Goal: Contribute content: Contribute content

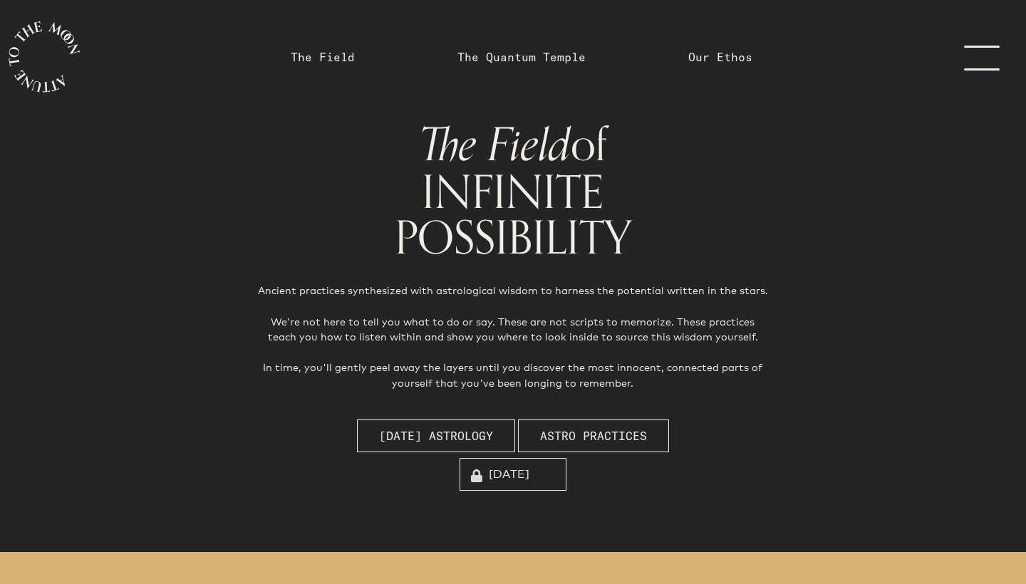
click at [986, 61] on link "menu" at bounding box center [989, 57] width 71 height 114
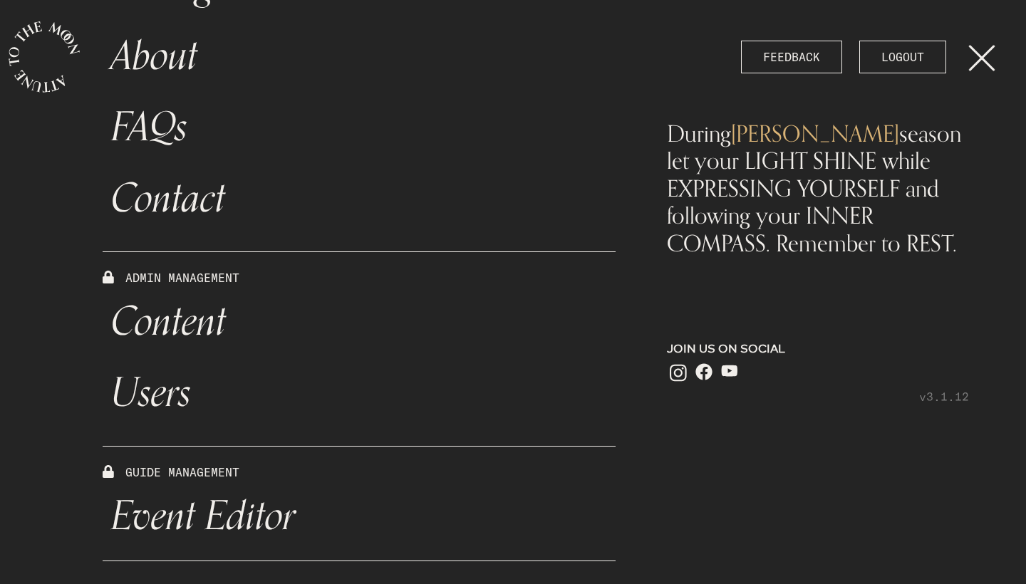
scroll to position [449, 0]
click at [174, 328] on link "Content" at bounding box center [359, 321] width 513 height 71
select select "Moon"
select select "[MEDICAL_DATA]"
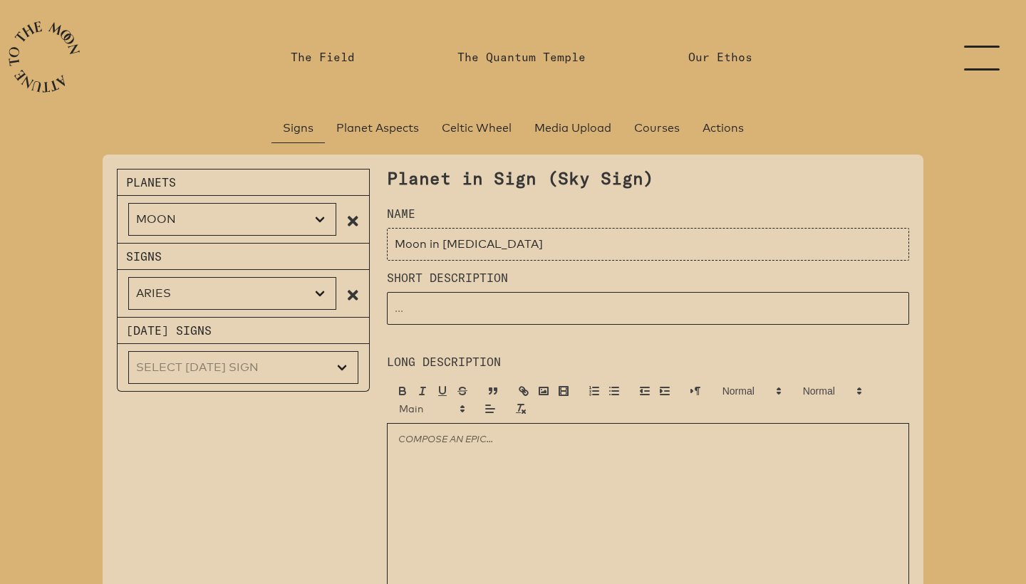
type input "Moon in [MEDICAL_DATA]"
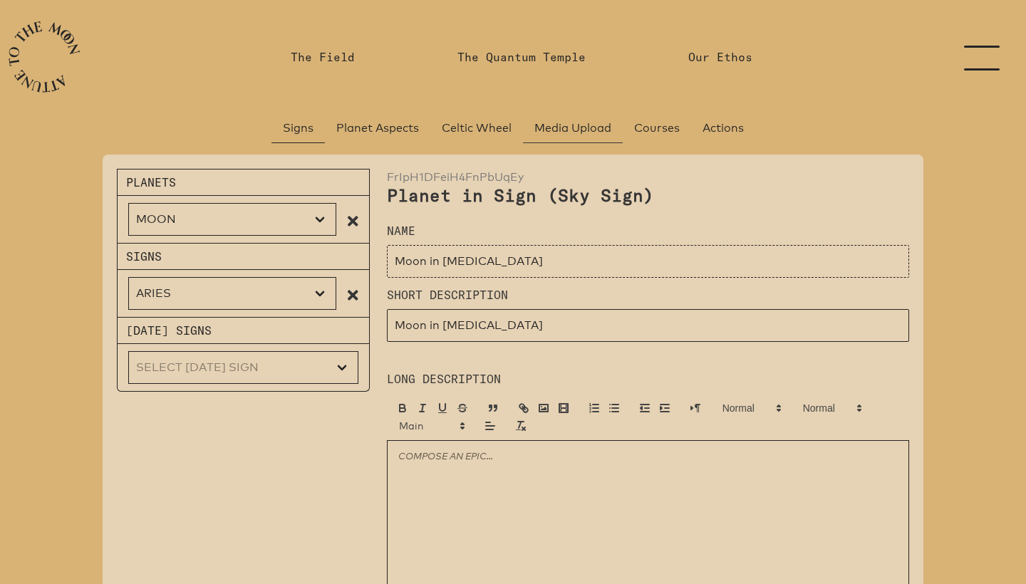
click at [550, 130] on span "Media Upload" at bounding box center [572, 128] width 77 height 17
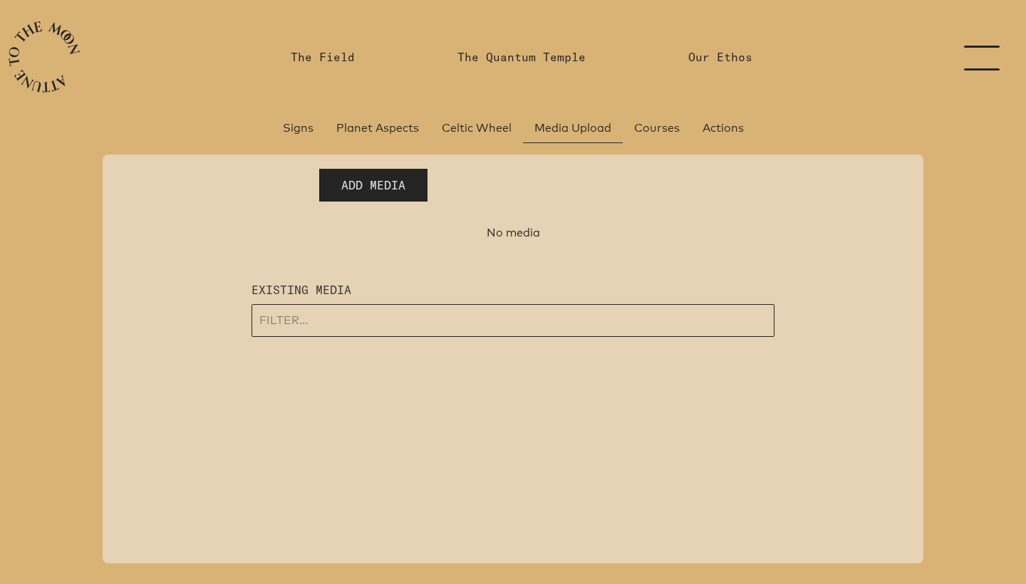
click at [409, 177] on button "Add Media" at bounding box center [373, 185] width 108 height 33
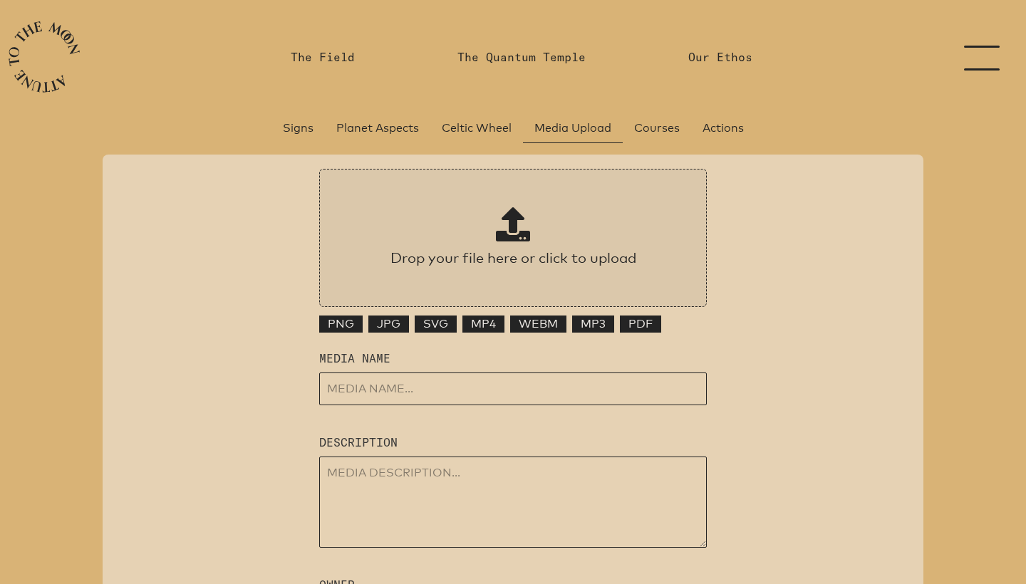
click at [507, 222] on span at bounding box center [513, 224] width 34 height 34
click at [507, 222] on input "Drop your file here or click to upload" at bounding box center [512, 238] width 387 height 138
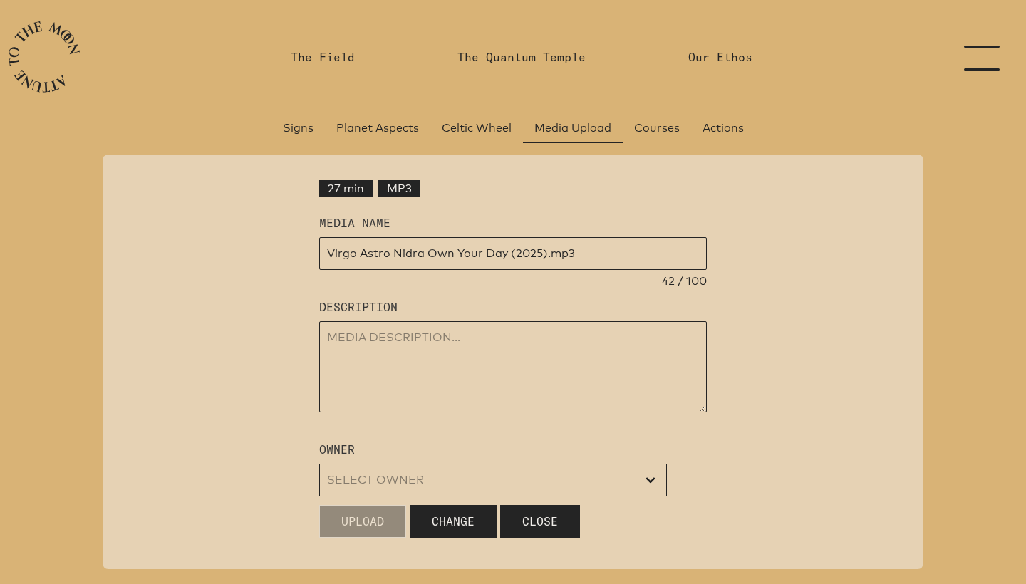
click at [429, 270] on input "input" at bounding box center [512, 253] width 387 height 33
drag, startPoint x: 550, startPoint y: 298, endPoint x: 580, endPoint y: 298, distance: 30.6
click at [580, 270] on input "input" at bounding box center [512, 253] width 387 height 33
type input "Virgo Astro Nidra: Own Your Day (2025)"
click at [529, 388] on textarea at bounding box center [512, 366] width 387 height 91
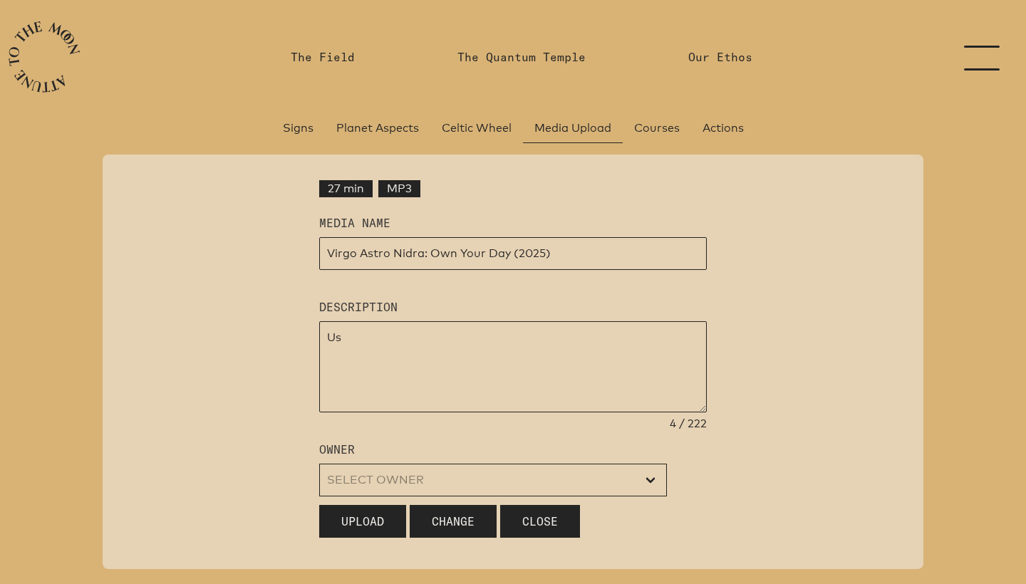
type textarea "U"
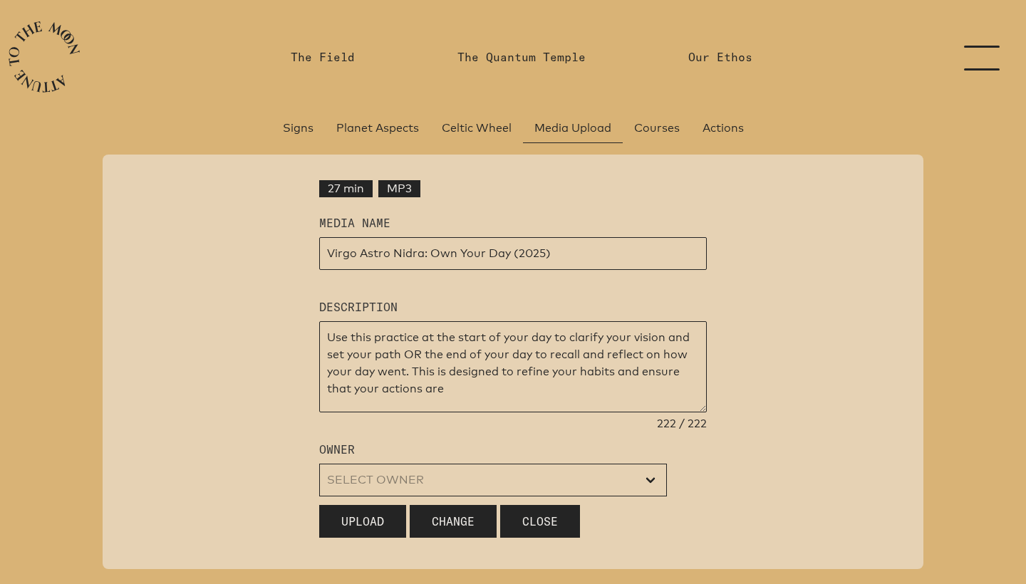
click at [687, 381] on textarea "Use this practice at the start of your day to clarify your vision and set your …" at bounding box center [512, 366] width 387 height 91
click at [580, 398] on textarea "Use this practice at the start of your day to clarify your vision & set your pa…" at bounding box center [512, 366] width 387 height 91
click at [606, 412] on textarea "Use this practice at the start of your day to clarify your vision & set your pa…" at bounding box center [512, 366] width 387 height 91
click at [549, 412] on textarea "Use this practice at the start of your day to clarify your vision & set your pa…" at bounding box center [512, 366] width 387 height 91
drag, startPoint x: 379, startPoint y: 382, endPoint x: 294, endPoint y: 383, distance: 84.7
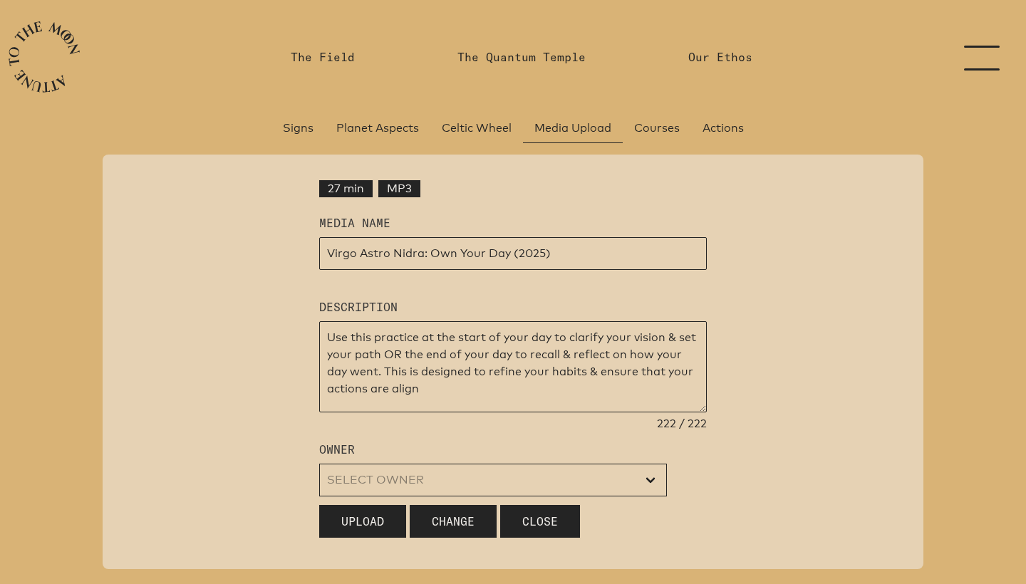
click at [294, 383] on div "Drop your file here or click to upload Virgo Astro Nidra_ Own Your Day (2025).m…" at bounding box center [512, 353] width 809 height 386
click at [439, 412] on textarea "Practice at the start of your day to clarify your vision & set your path OR the…" at bounding box center [512, 366] width 387 height 91
drag, startPoint x: 523, startPoint y: 381, endPoint x: 626, endPoint y: 381, distance: 103.3
click at [626, 381] on textarea "Practice at the start of your day to clarify your vision & set your path OR the…" at bounding box center [512, 366] width 387 height 91
click at [694, 412] on textarea "Practice at the start of your day to set your path OR the end of your day to re…" at bounding box center [512, 366] width 387 height 91
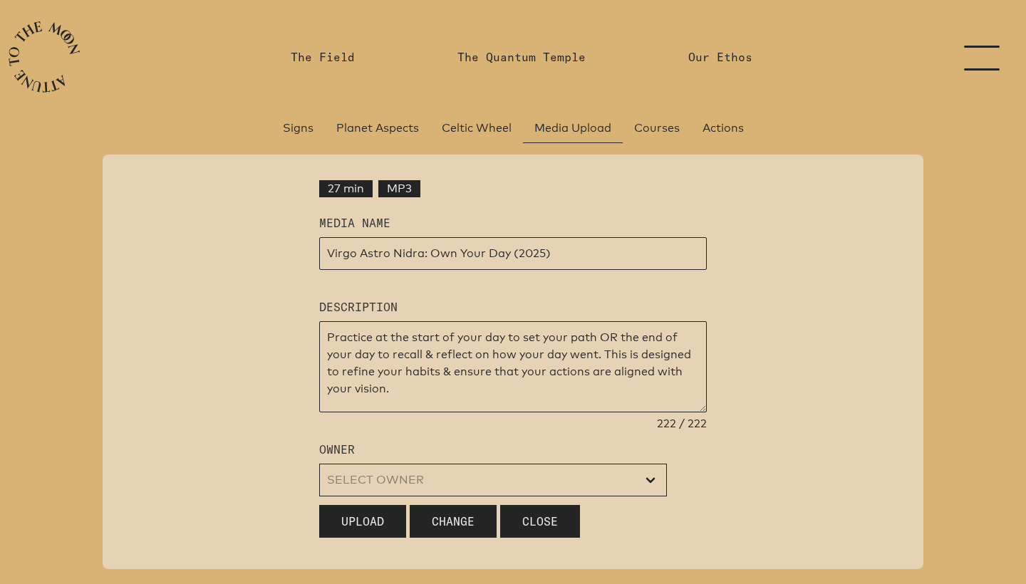
drag, startPoint x: 645, startPoint y: 398, endPoint x: 604, endPoint y: 397, distance: 40.6
click at [604, 397] on textarea "Practice at the start of your day to set your path OR the end of your day to re…" at bounding box center [512, 366] width 387 height 91
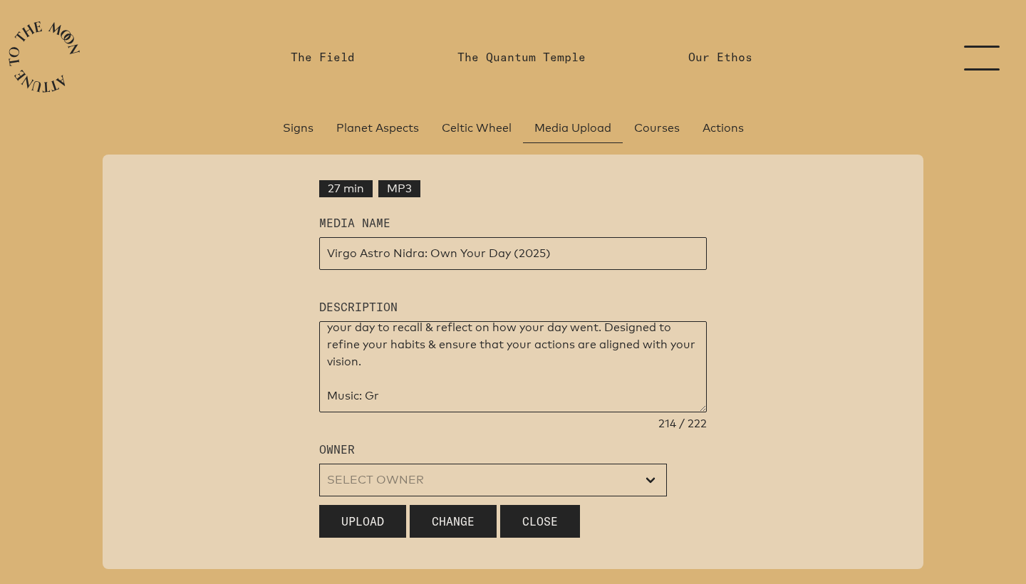
scroll to position [27, 0]
click at [501, 412] on textarea "Practice at the start of your day to set your path OR the end of your day to re…" at bounding box center [512, 366] width 387 height 91
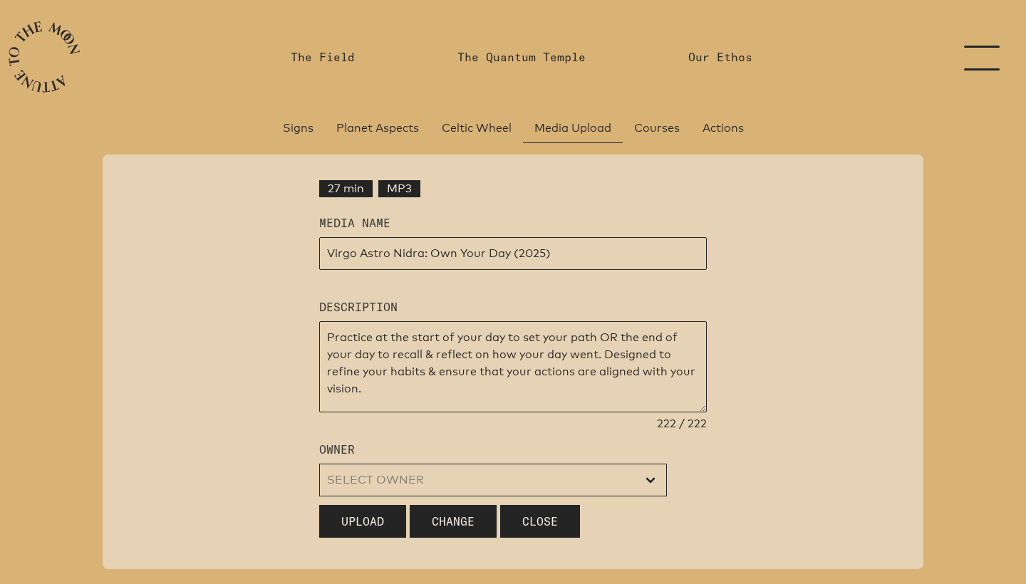
scroll to position [0, 0]
drag, startPoint x: 456, startPoint y: 381, endPoint x: 379, endPoint y: 385, distance: 77.7
click at [379, 385] on textarea "Practice at the start of your day to set your path OR the end of your day to re…" at bounding box center [512, 366] width 387 height 91
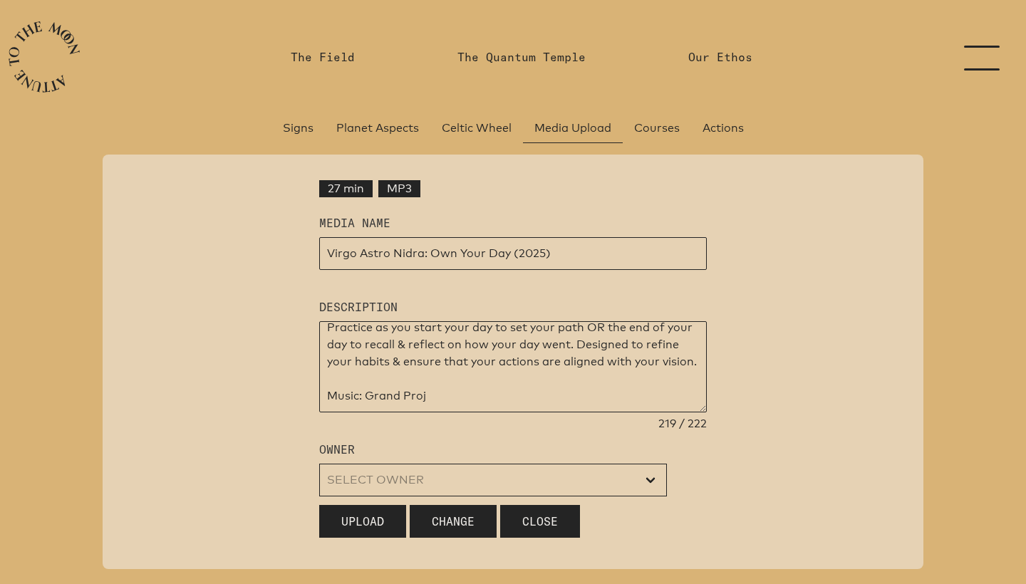
scroll to position [10, 0]
click at [469, 412] on textarea "Practice as you start your day to set your path OR the end of your day to recal…" at bounding box center [512, 366] width 387 height 91
type textarea "Practice as you start your day to set your path OR the end of your day to recal…"
select select "wt5MRi9amjesYzz3xPxkkeuMjBr1"
click at [249, 469] on div "Drop your file here or click to upload Virgo Astro Nidra_ Own Your Day (2025).m…" at bounding box center [512, 353] width 809 height 386
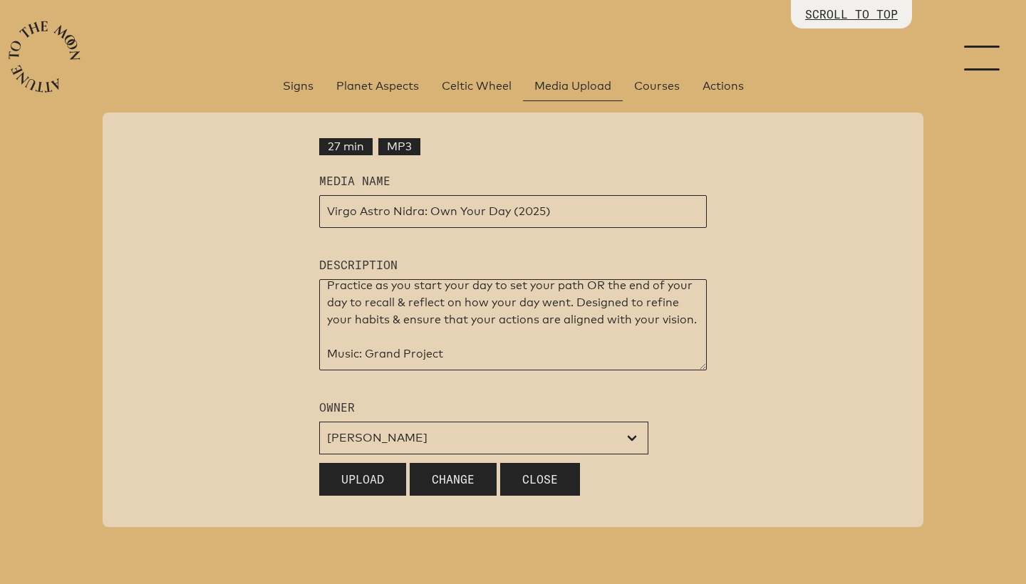
scroll to position [85, 0]
click at [359, 484] on span "Upload" at bounding box center [362, 479] width 43 height 17
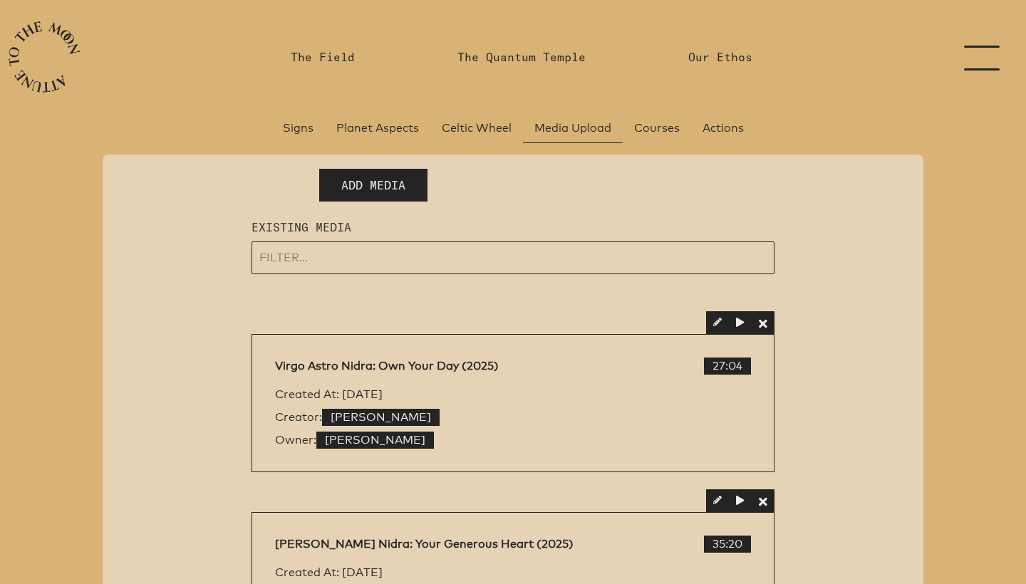
scroll to position [0, 0]
click at [298, 127] on span "Signs" at bounding box center [298, 128] width 31 height 17
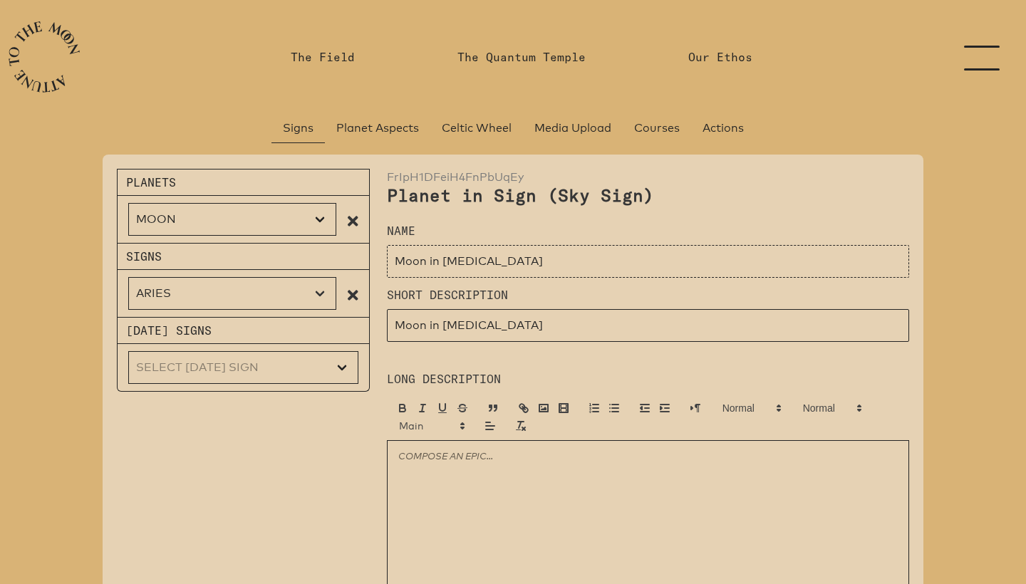
select select "Virgo"
type input "Moon in [GEOGRAPHIC_DATA]"
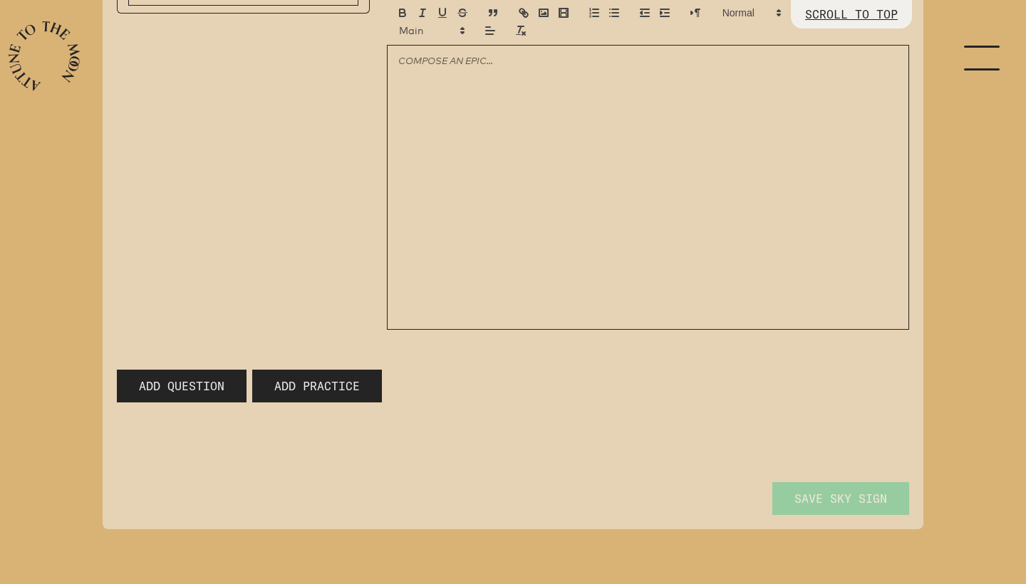
type input "Moon in [GEOGRAPHIC_DATA]"
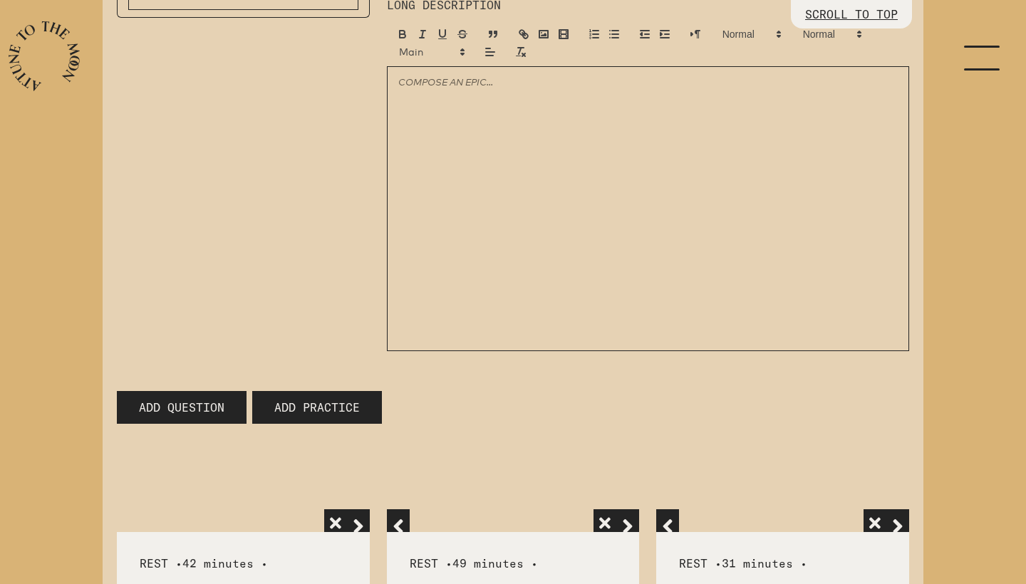
scroll to position [373, 0]
click at [315, 412] on span "Add Practice" at bounding box center [316, 408] width 85 height 17
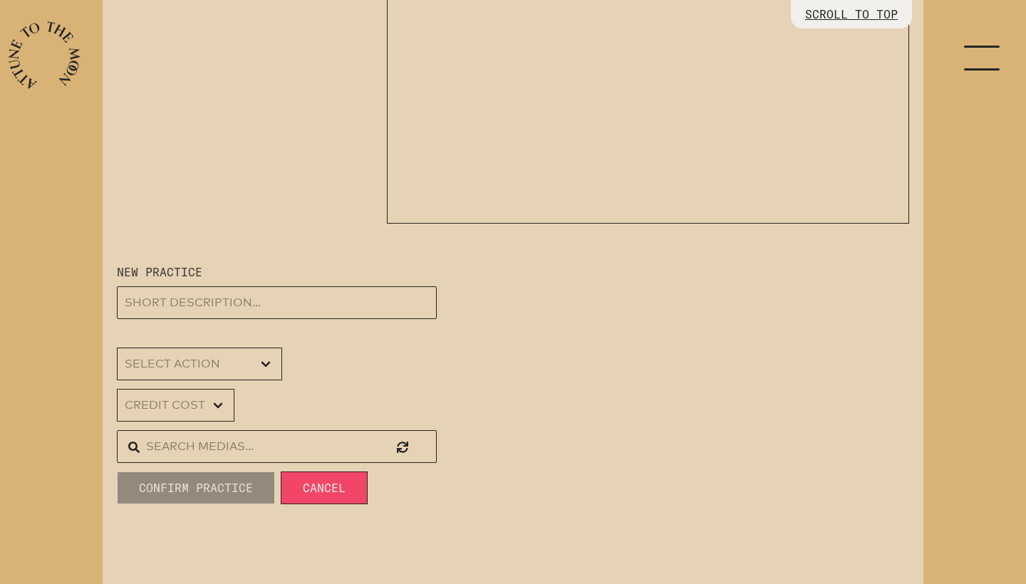
scroll to position [563, 0]
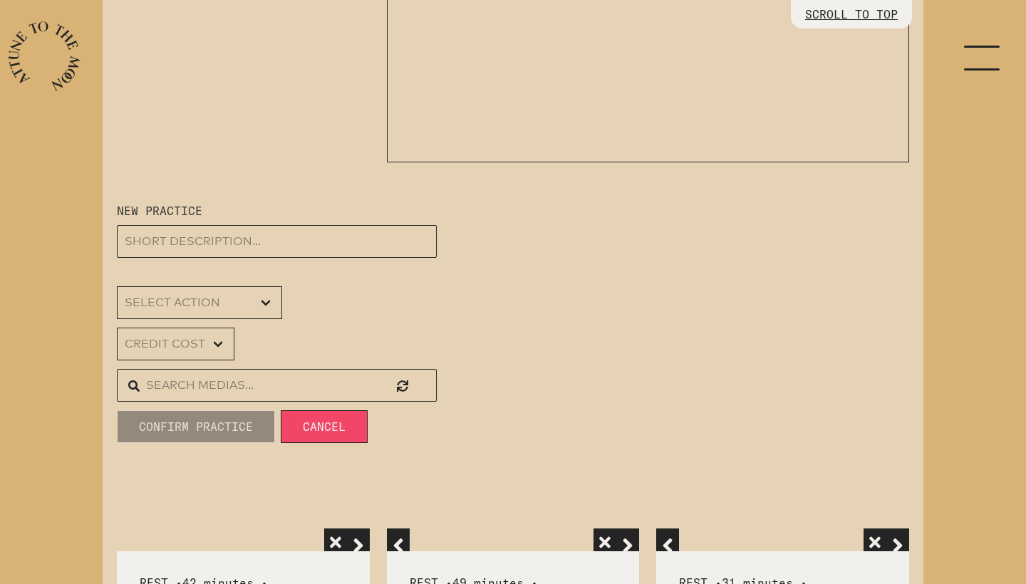
click at [216, 385] on input "text" at bounding box center [277, 385] width 320 height 33
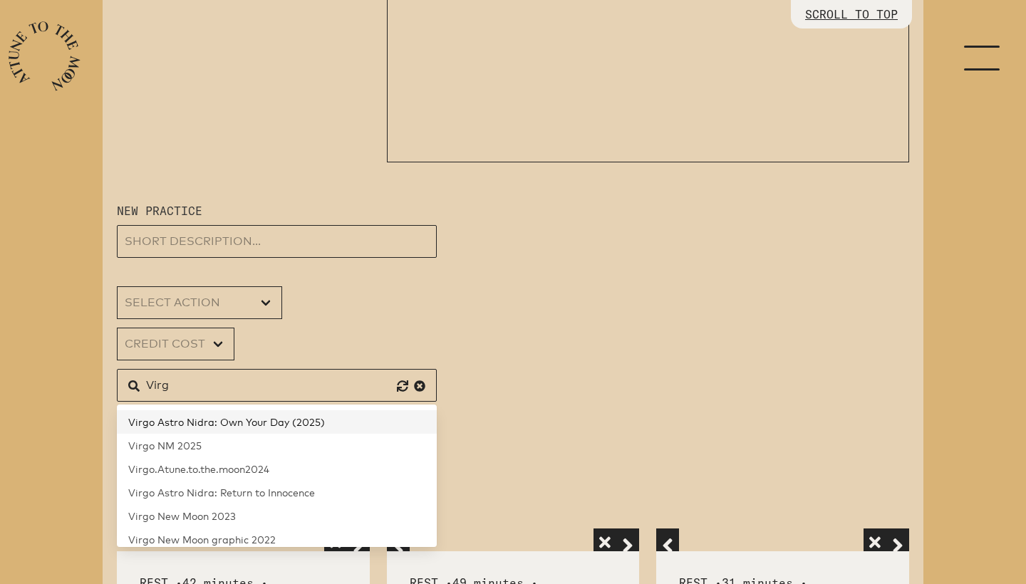
click at [202, 421] on span "Virgo Astro Nidra: Own Your Day (2025)" at bounding box center [226, 422] width 197 height 12
type input "Virgo Astro Nidra: Own Your Day (2025)"
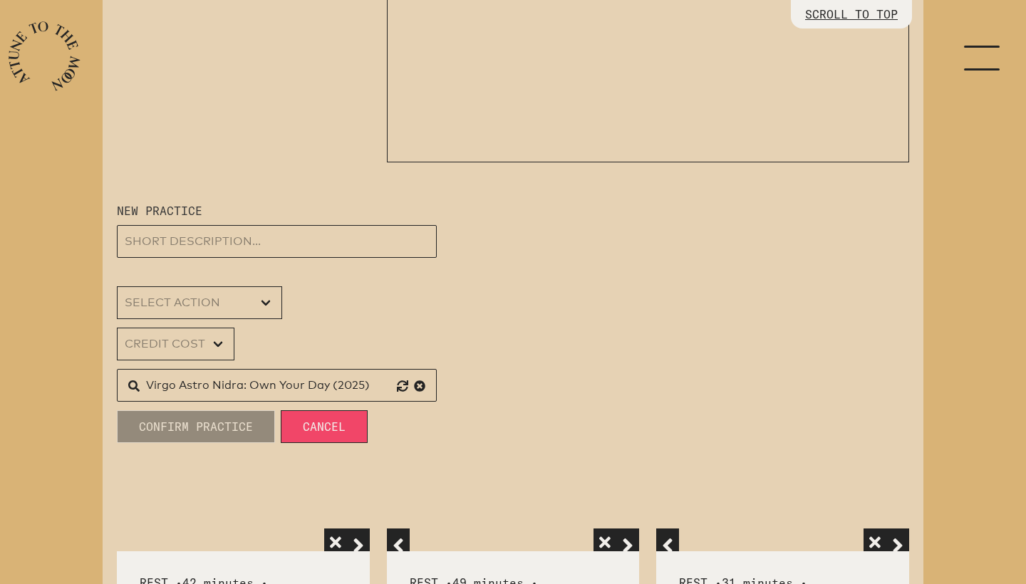
click at [231, 387] on input "Virgo Astro Nidra: Own Your Day (2025)" at bounding box center [277, 385] width 320 height 33
click at [211, 240] on input "text" at bounding box center [277, 241] width 320 height 33
paste input "Virgo Astro Nidra: Own Your Day (2025)"
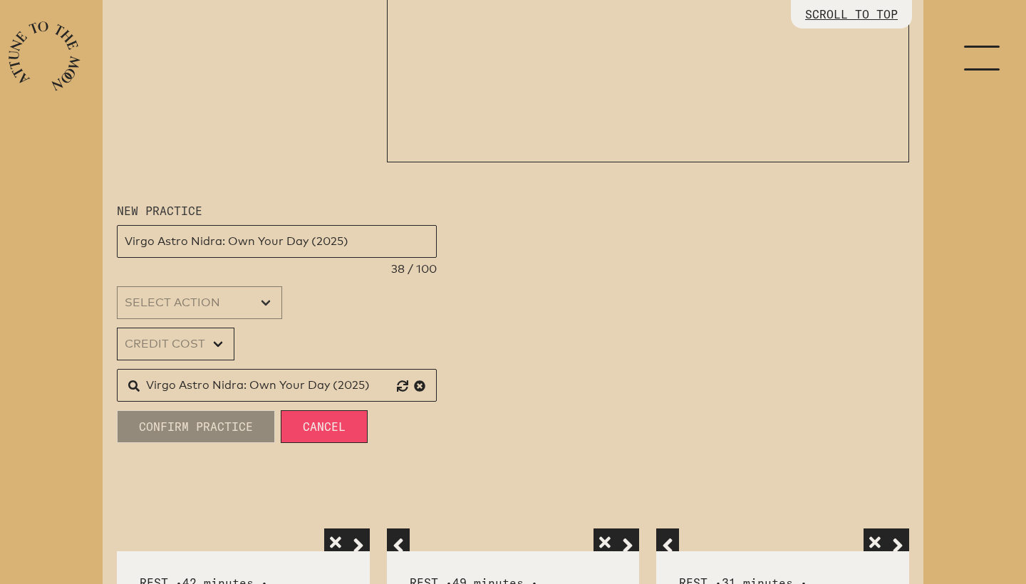
type input "Virgo Astro Nidra: Own Your Day (2025)"
select select "[object Object]"
select select "0"
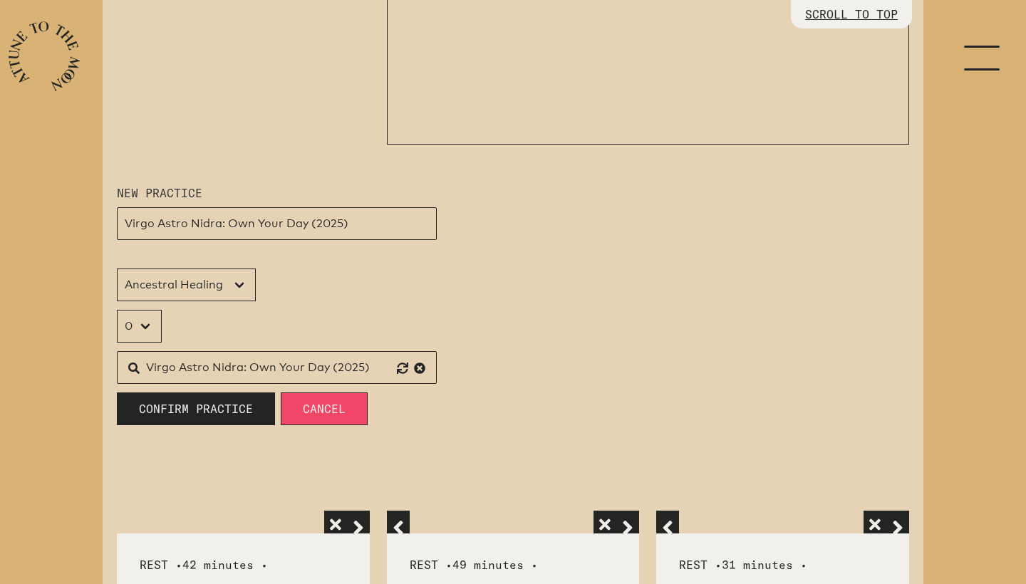
scroll to position [608, 0]
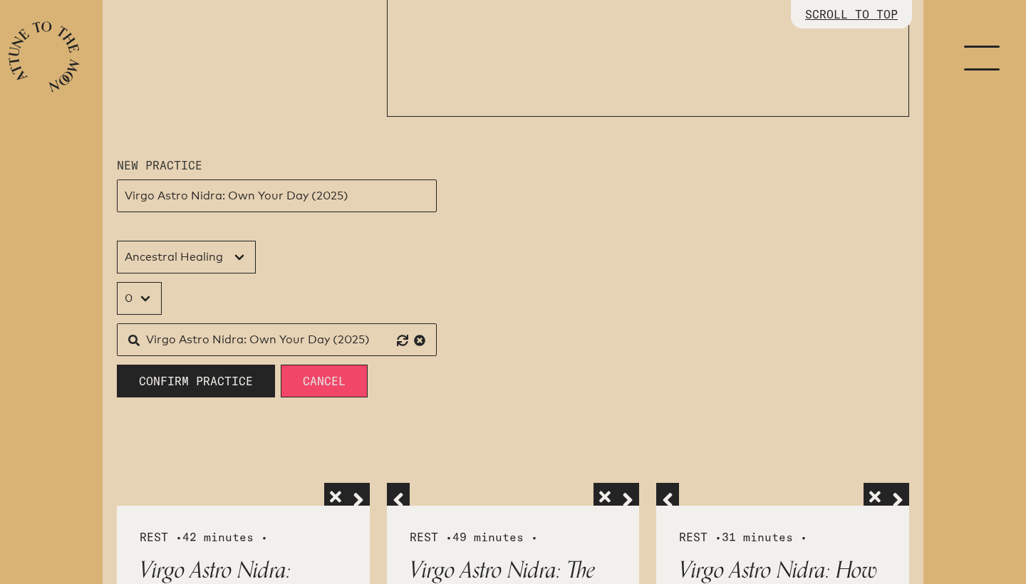
click at [325, 381] on span "Cancel" at bounding box center [324, 380] width 43 height 17
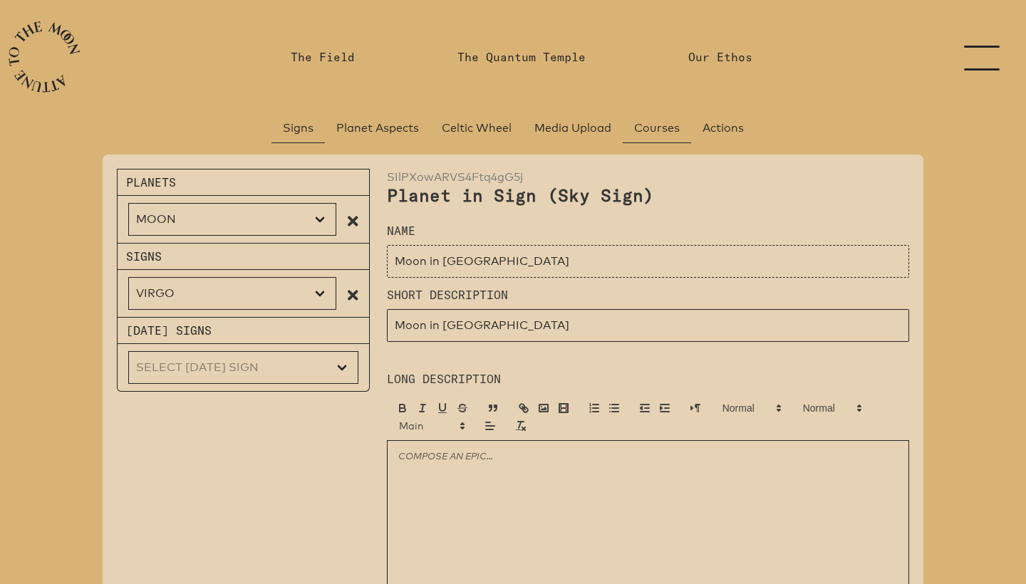
scroll to position [0, 0]
click at [717, 130] on span "Actions" at bounding box center [722, 128] width 41 height 17
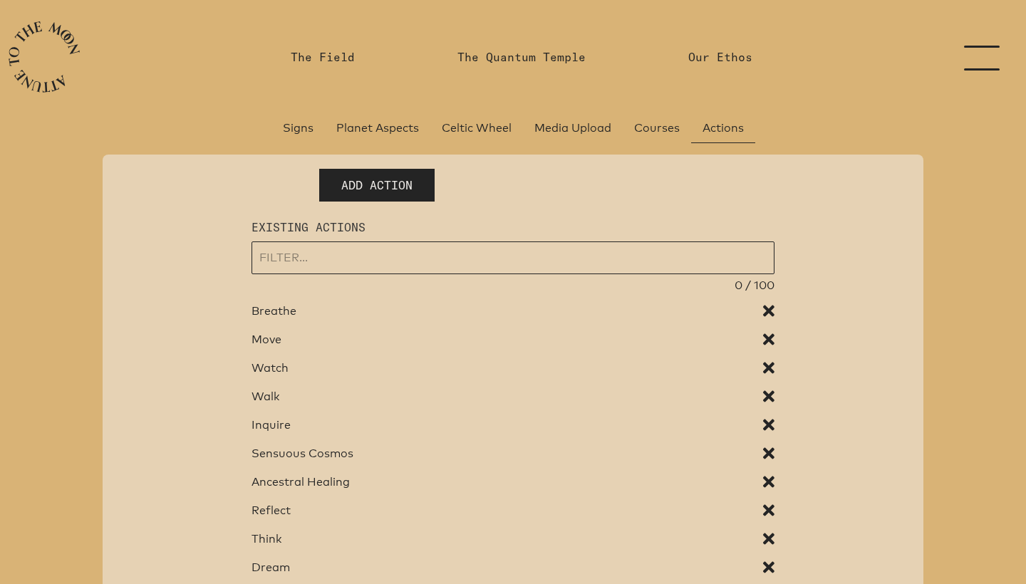
click at [320, 256] on input "input" at bounding box center [512, 257] width 522 height 33
click at [367, 181] on span "Add Action" at bounding box center [376, 185] width 71 height 17
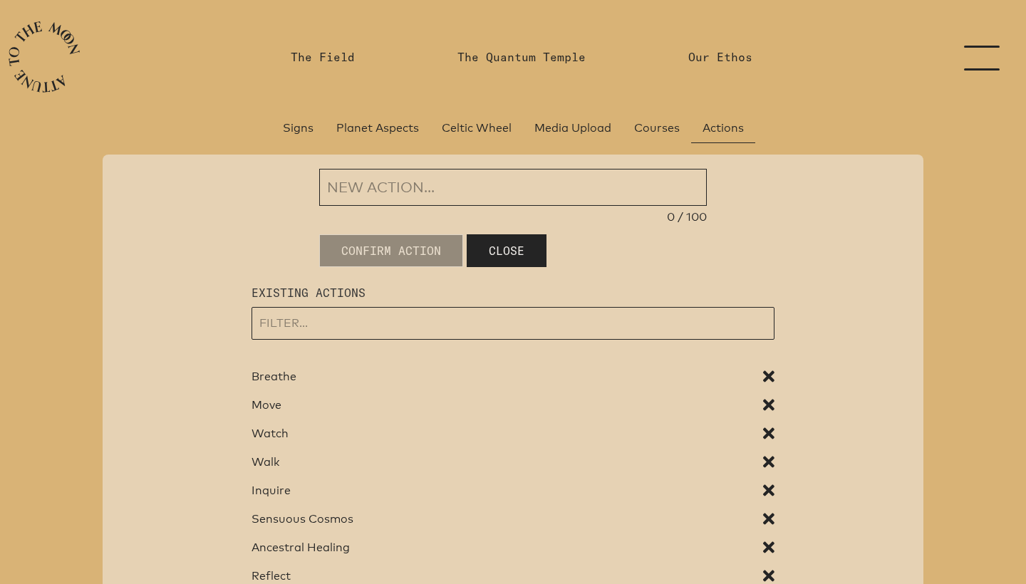
click at [365, 186] on input "input" at bounding box center [512, 187] width 387 height 37
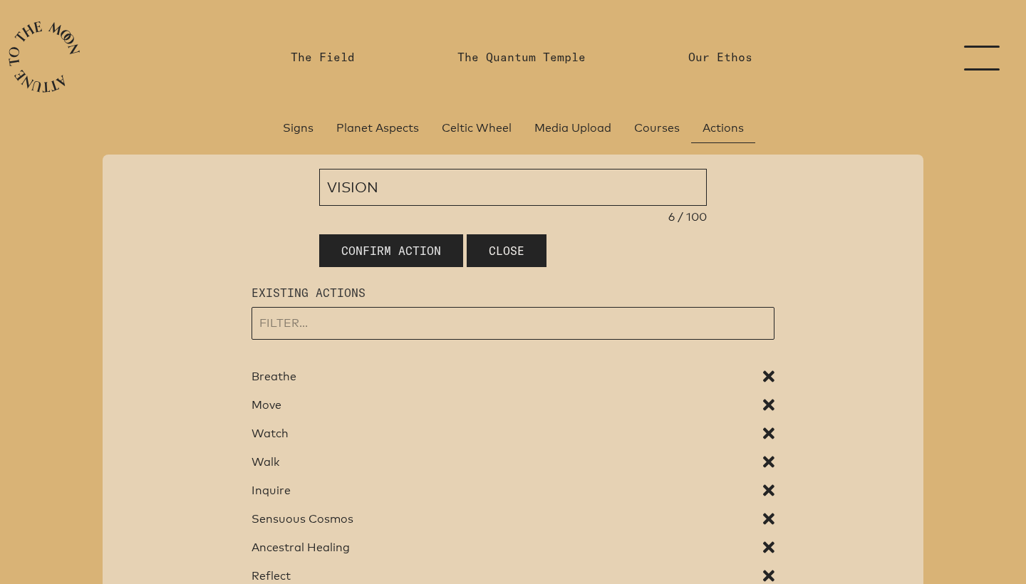
type input "VISION"
click at [362, 246] on span "Confirm Action" at bounding box center [391, 250] width 100 height 17
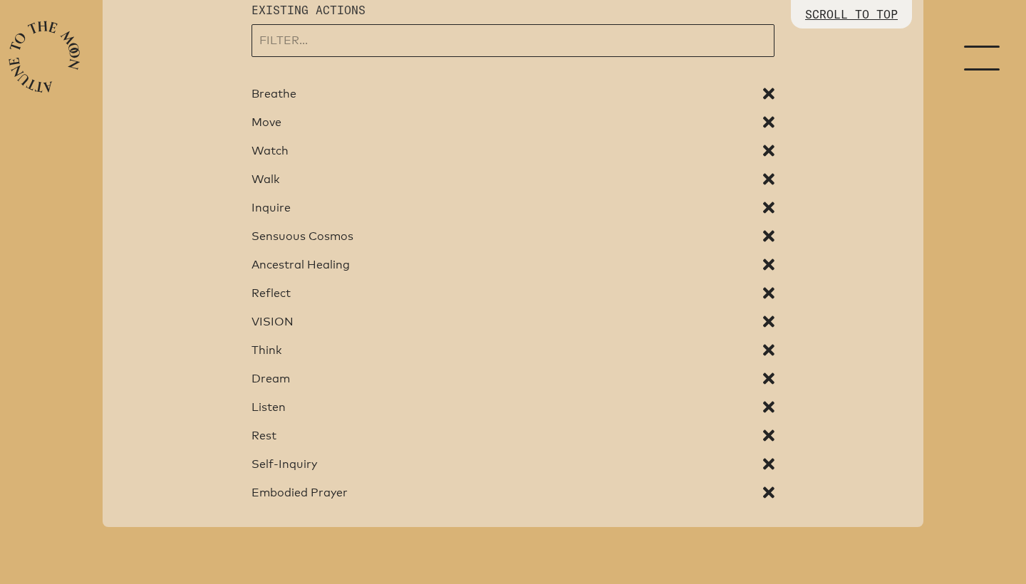
scroll to position [165, 0]
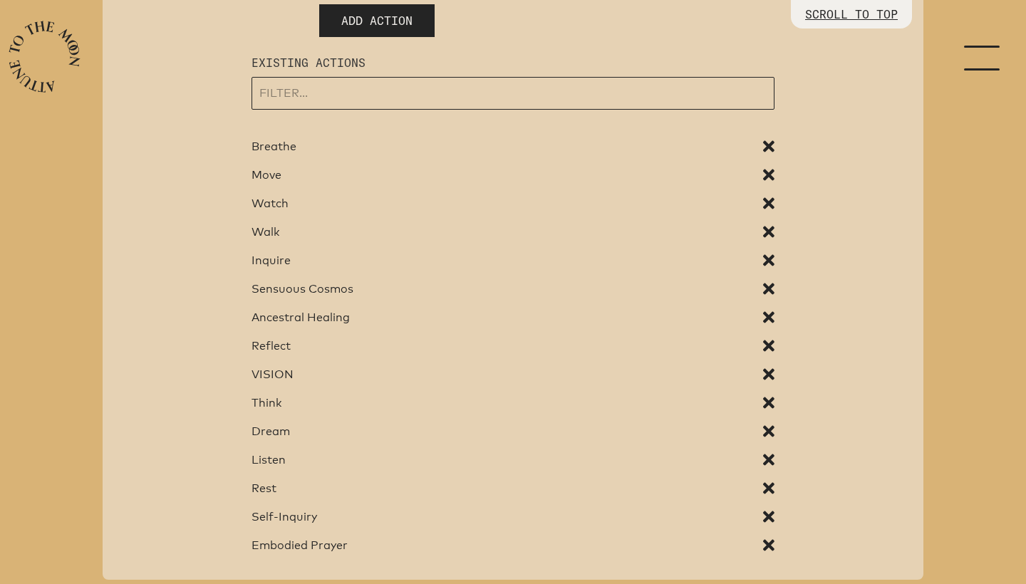
click at [768, 375] on span at bounding box center [768, 371] width 11 height 11
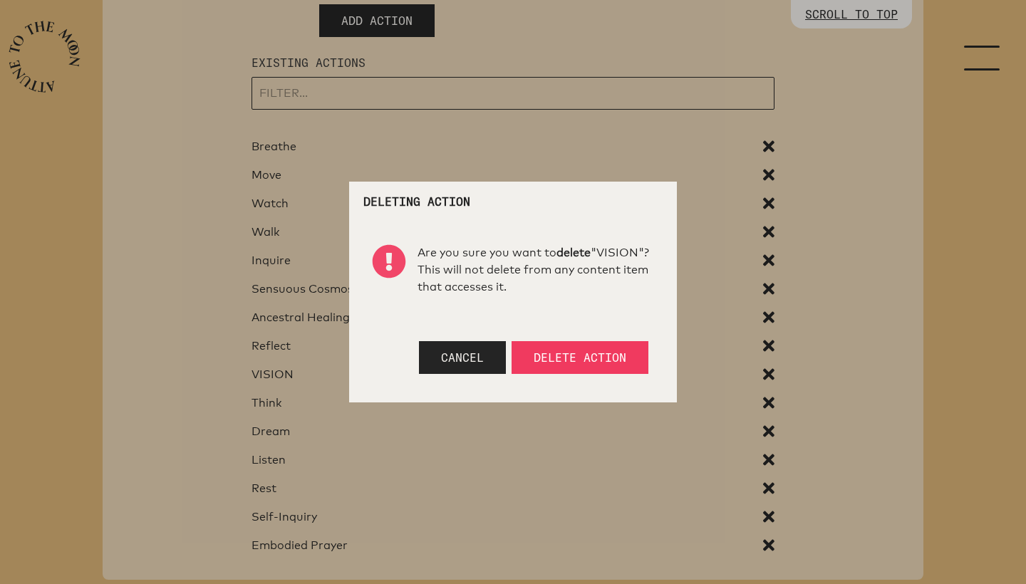
click at [568, 358] on span "Delete Action" at bounding box center [579, 357] width 93 height 14
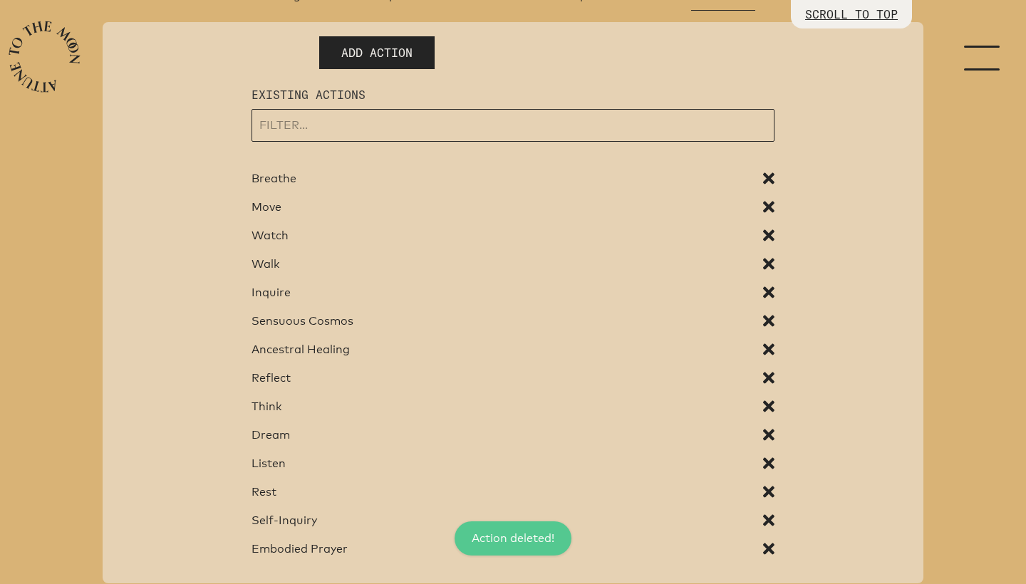
scroll to position [60, 0]
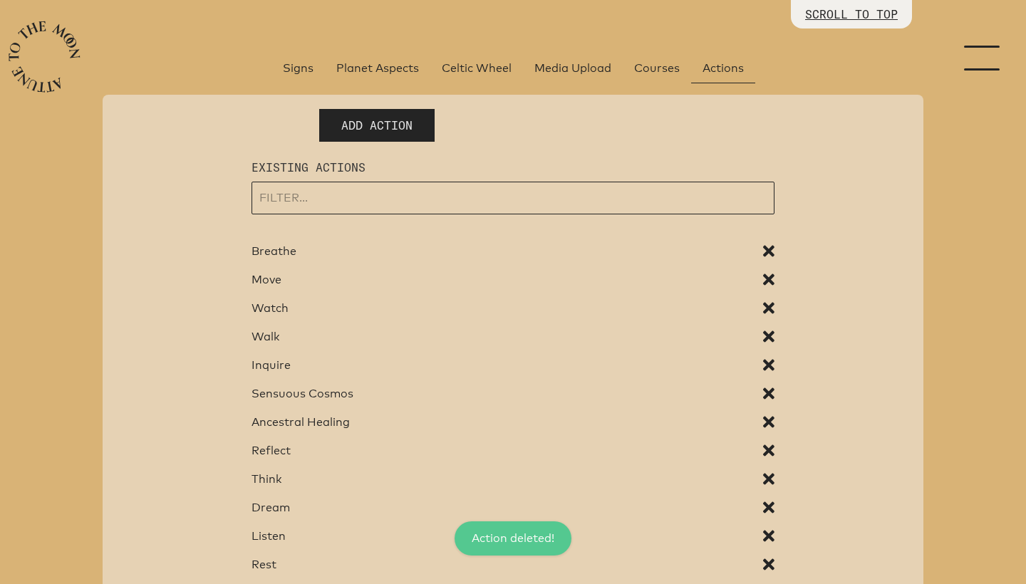
click at [365, 129] on span "Add Action" at bounding box center [376, 125] width 71 height 17
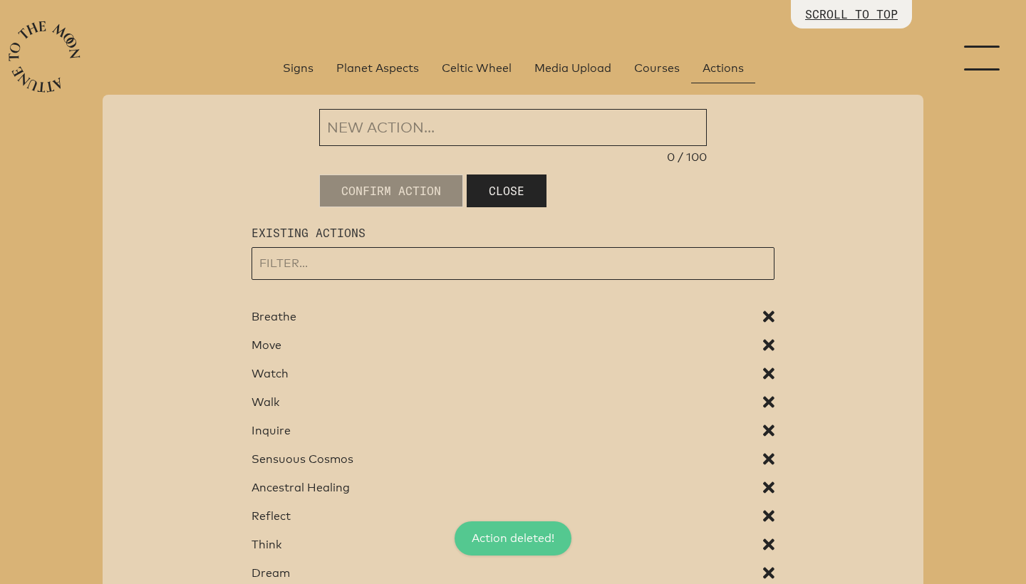
click at [358, 129] on input "input" at bounding box center [512, 127] width 387 height 37
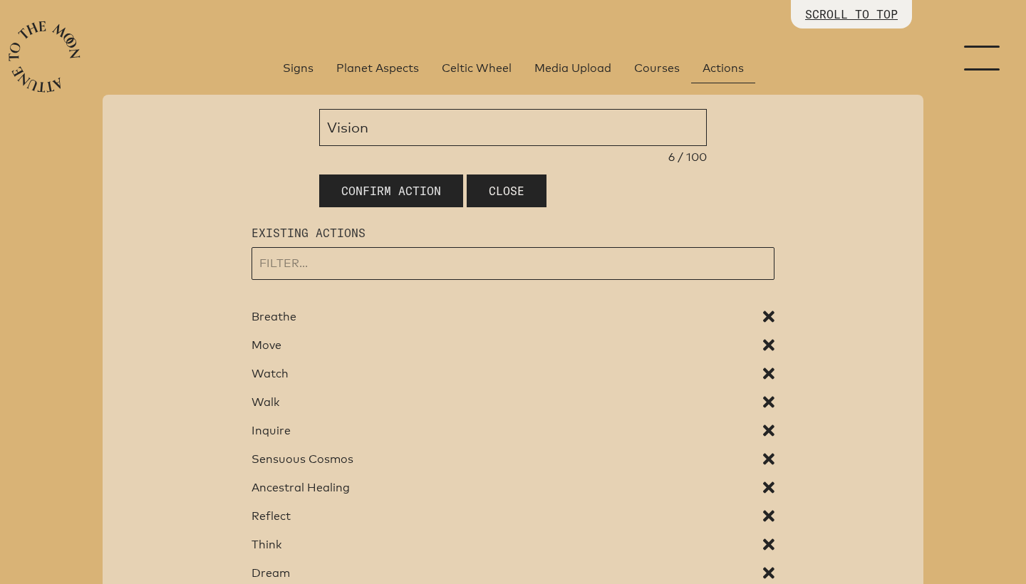
type input "Vision"
click at [365, 185] on span "Confirm Action" at bounding box center [391, 190] width 100 height 17
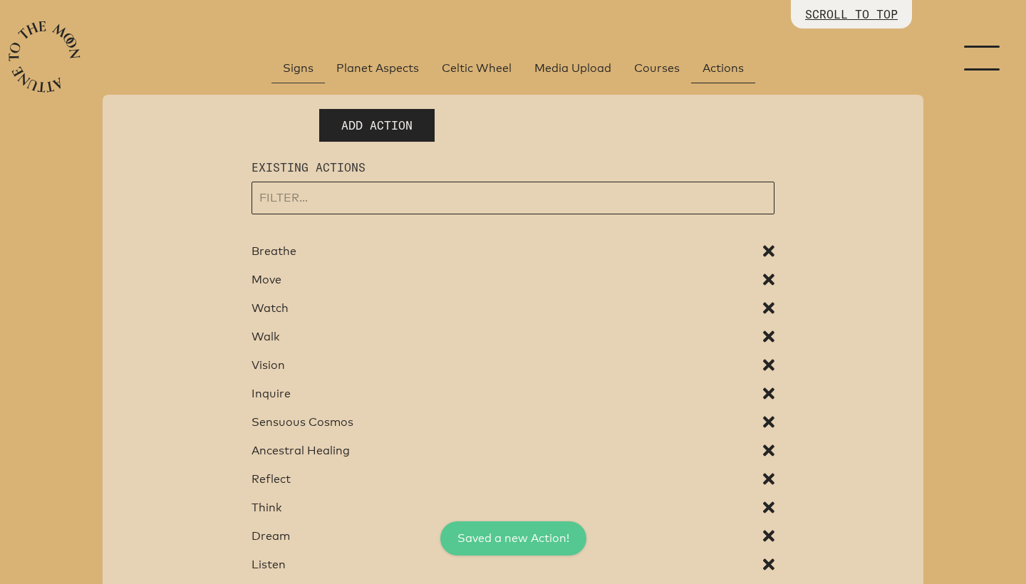
click at [309, 74] on span "Signs" at bounding box center [298, 68] width 31 height 17
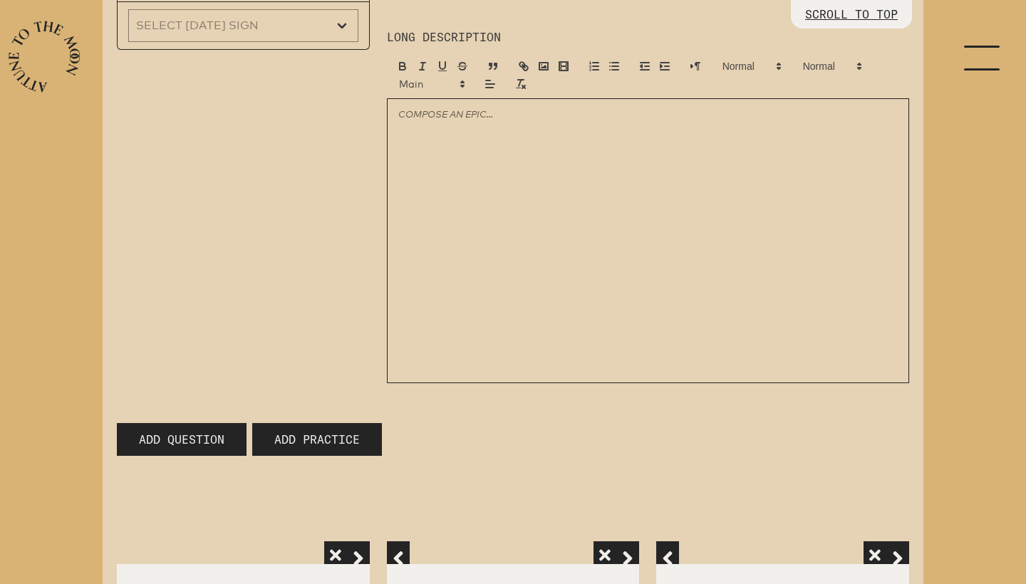
scroll to position [520, 0]
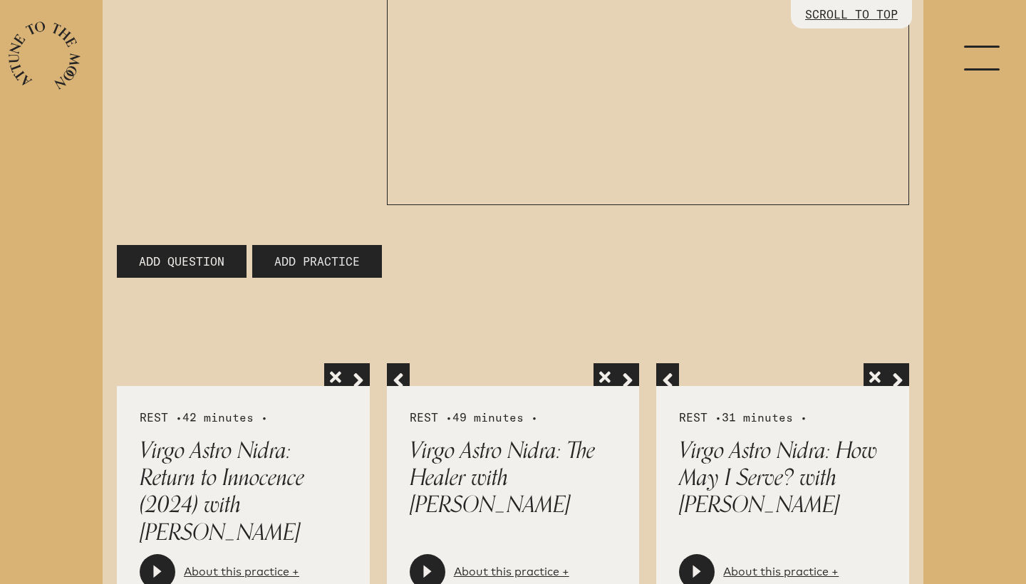
click at [291, 263] on span "Add Practice" at bounding box center [316, 261] width 85 height 17
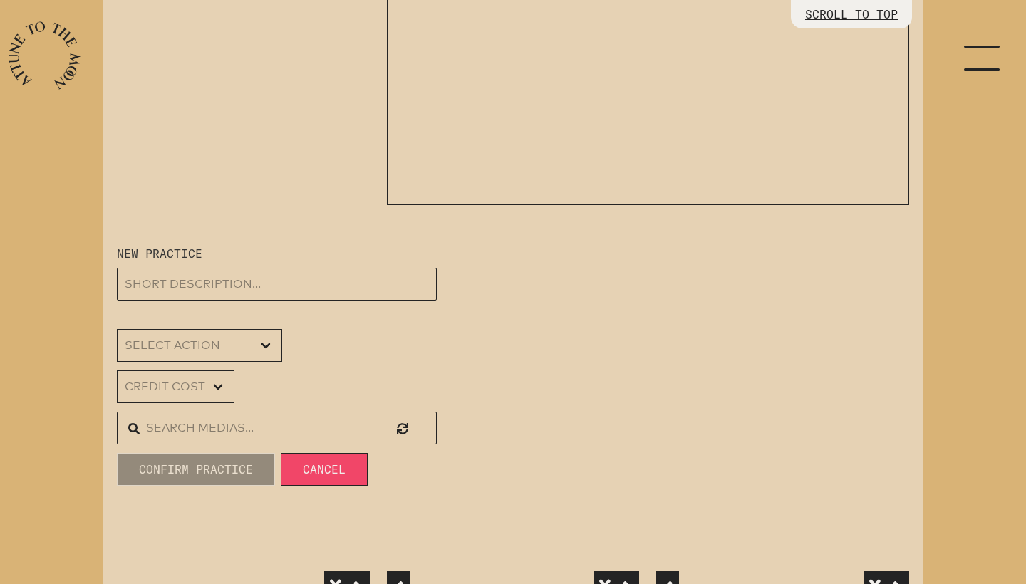
click at [219, 427] on input "text" at bounding box center [277, 428] width 320 height 33
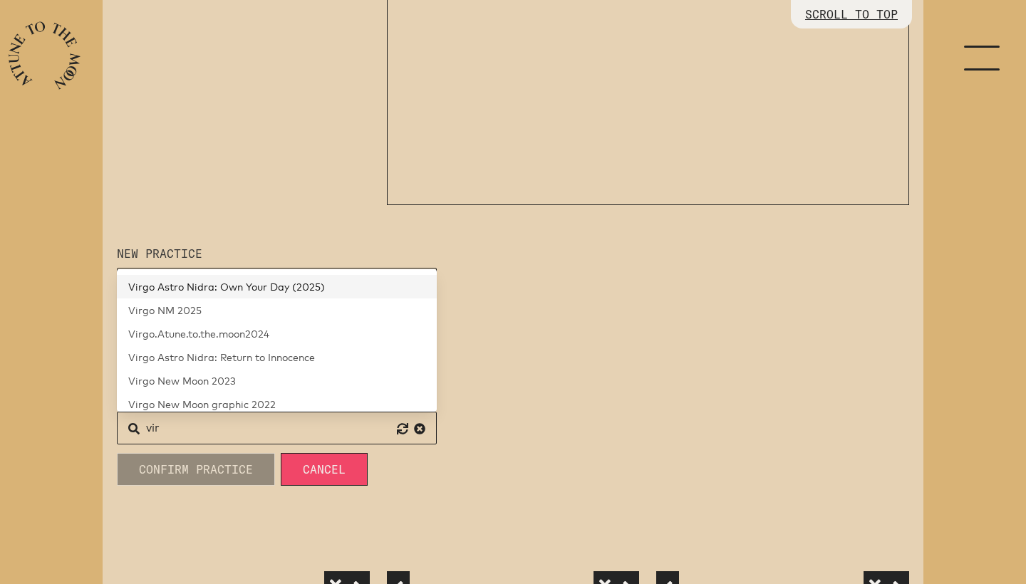
click at [234, 280] on link "Virgo Astro Nidra: Own Your Day (2025)" at bounding box center [277, 287] width 320 height 24
type input "Virgo Astro Nidra: Own Your Day (2025)"
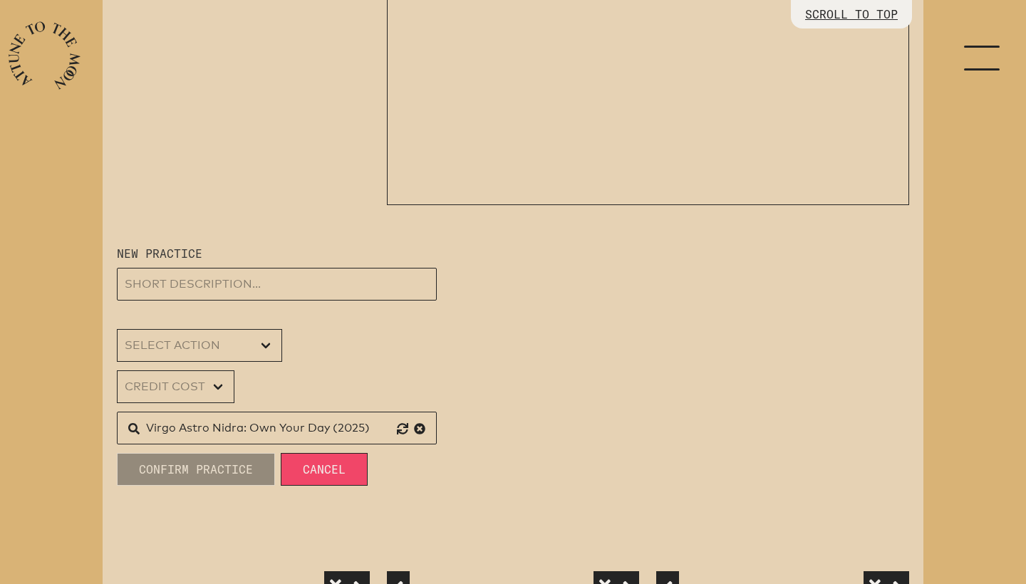
click at [194, 431] on input "Virgo Astro Nidra: Own Your Day (2025)" at bounding box center [277, 428] width 320 height 33
click at [185, 280] on input "text" at bounding box center [277, 284] width 320 height 33
paste input "Virgo Astro Nidra: Own Your Day (2025)"
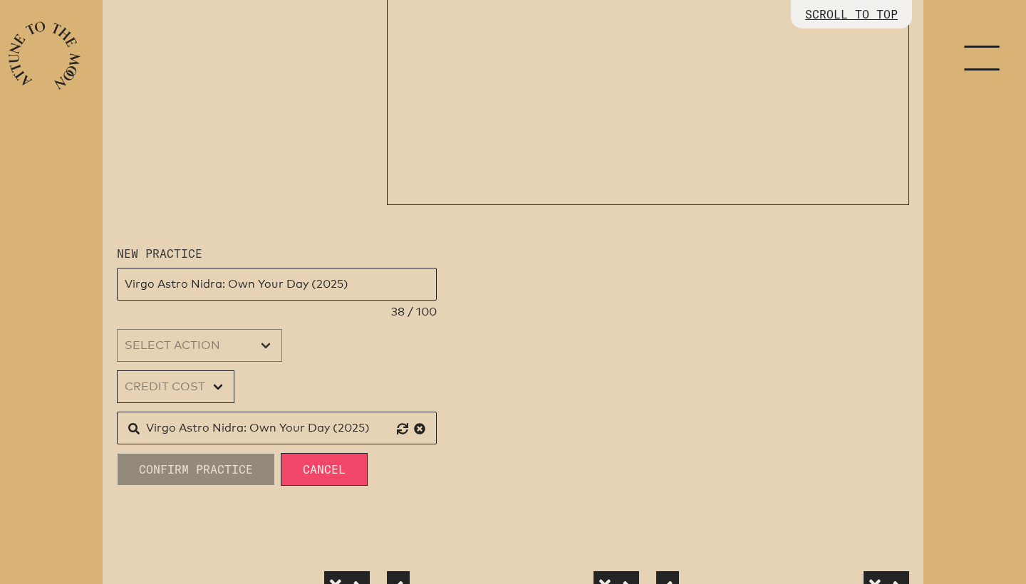
type input "Virgo Astro Nidra: Own Your Day (2025)"
select select "[object Object]"
select select "0"
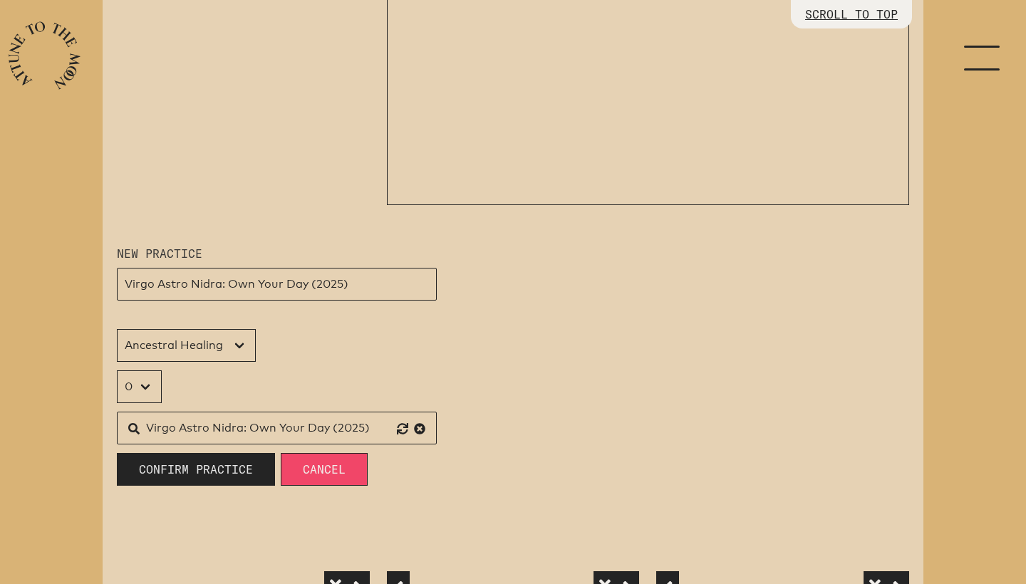
click at [184, 469] on span "Confirm Practice" at bounding box center [196, 469] width 114 height 17
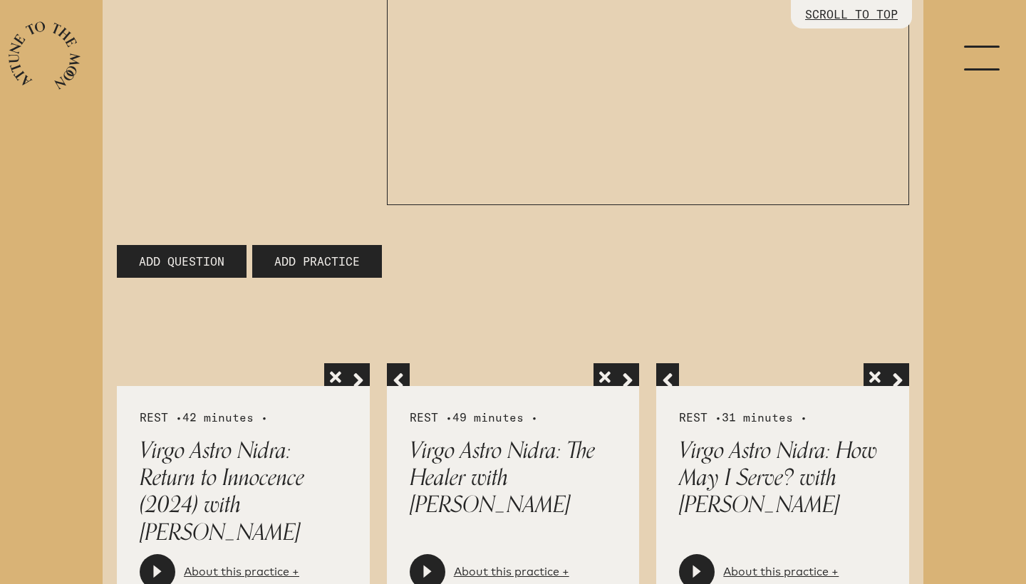
scroll to position [373, 0]
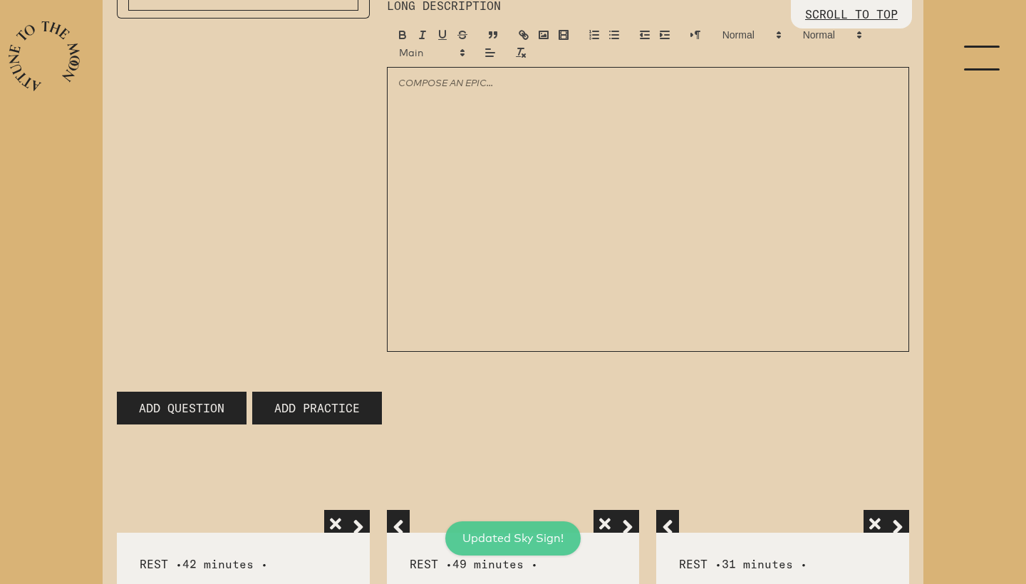
type input "Moon in [GEOGRAPHIC_DATA]"
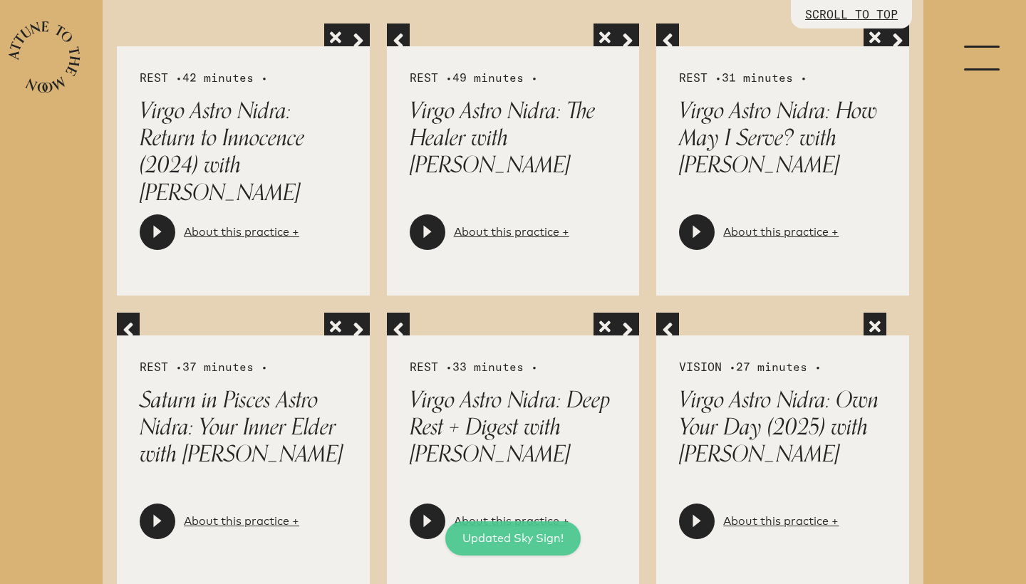
scroll to position [920, 0]
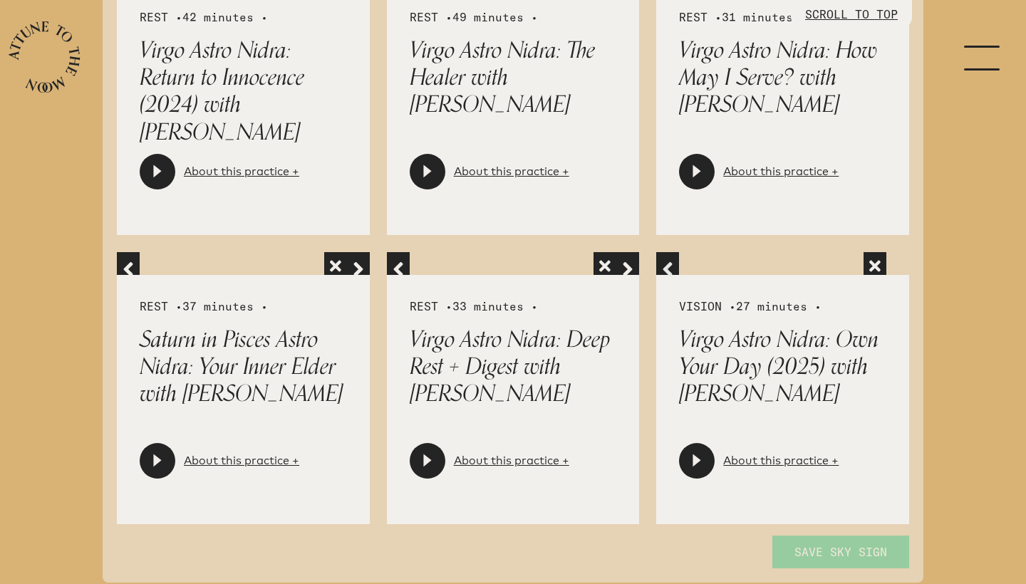
click at [665, 272] on button "button" at bounding box center [667, 263] width 23 height 23
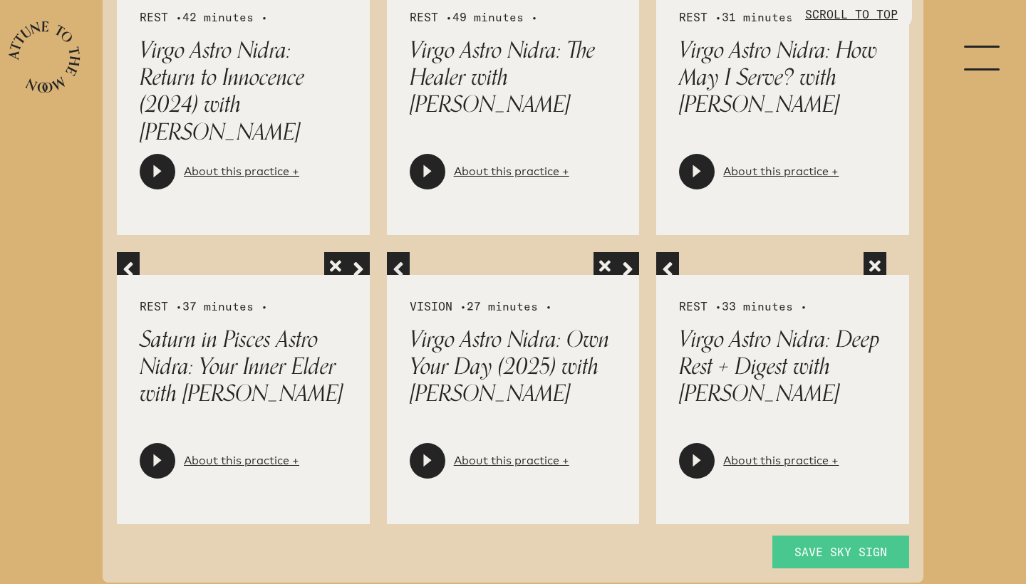
click at [395, 266] on span "button" at bounding box center [397, 263] width 11 height 11
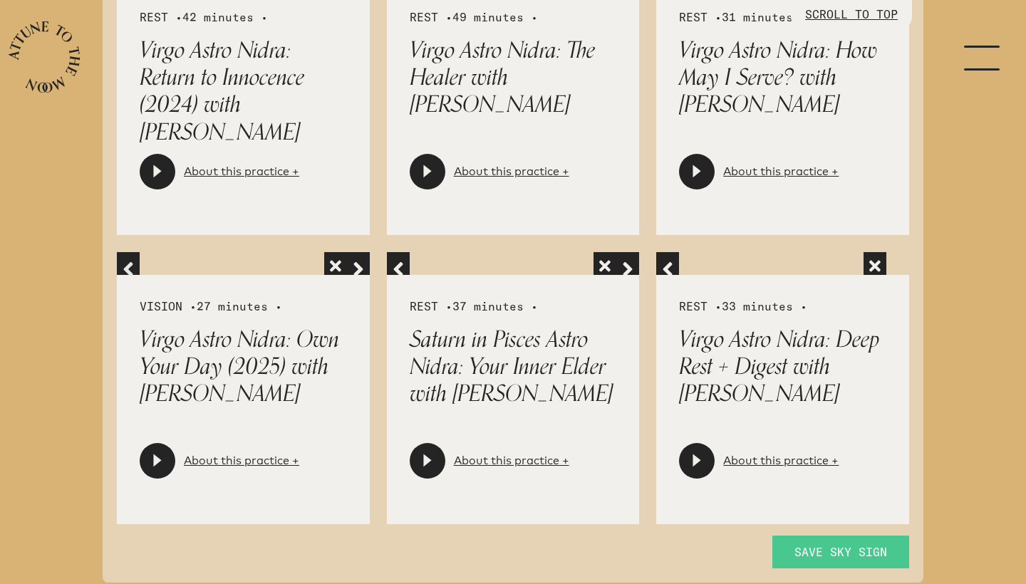
click at [126, 266] on span "button" at bounding box center [127, 263] width 11 height 11
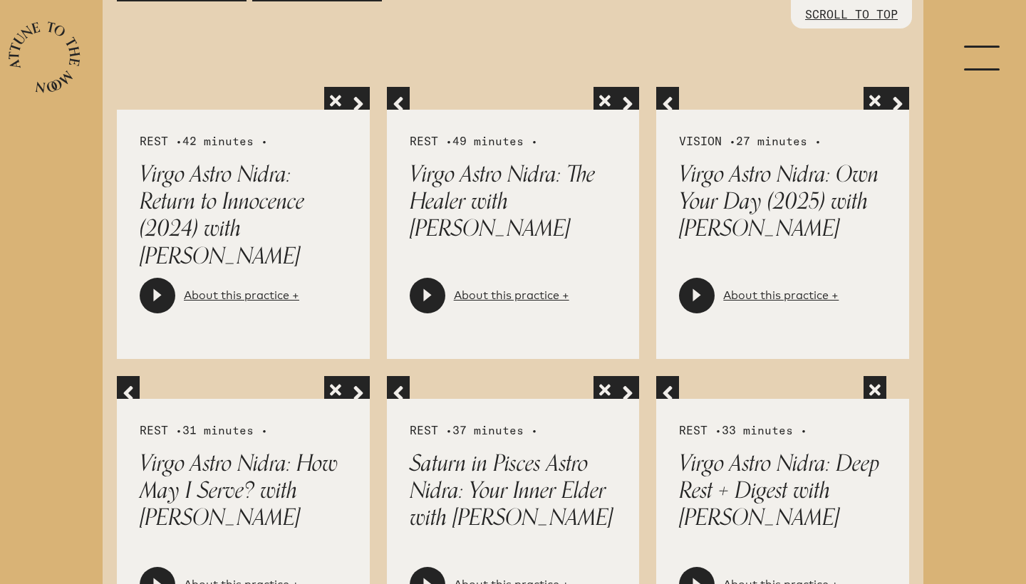
scroll to position [793, 0]
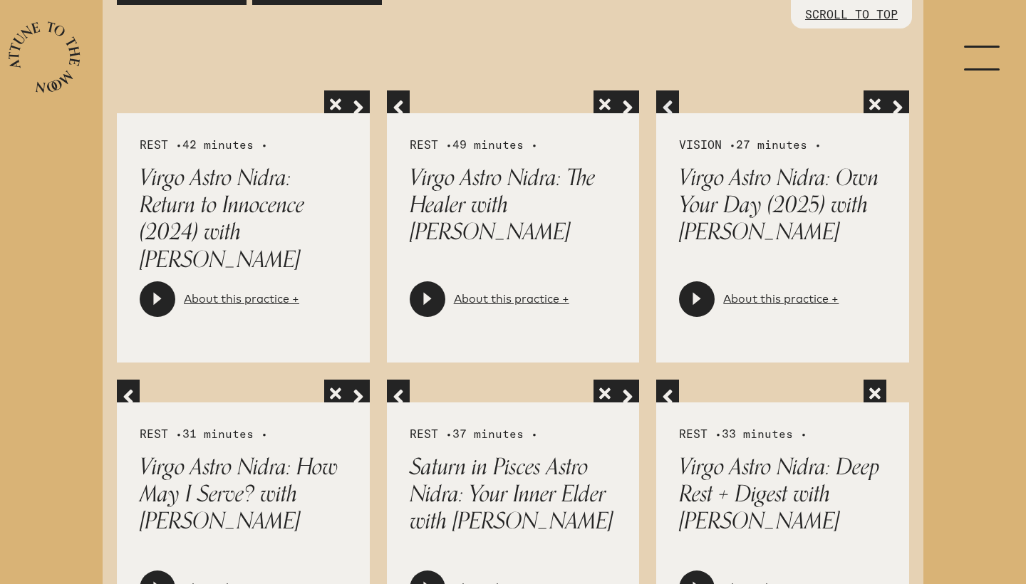
click at [662, 108] on span "button" at bounding box center [667, 101] width 11 height 11
click at [405, 105] on button "button" at bounding box center [398, 101] width 23 height 23
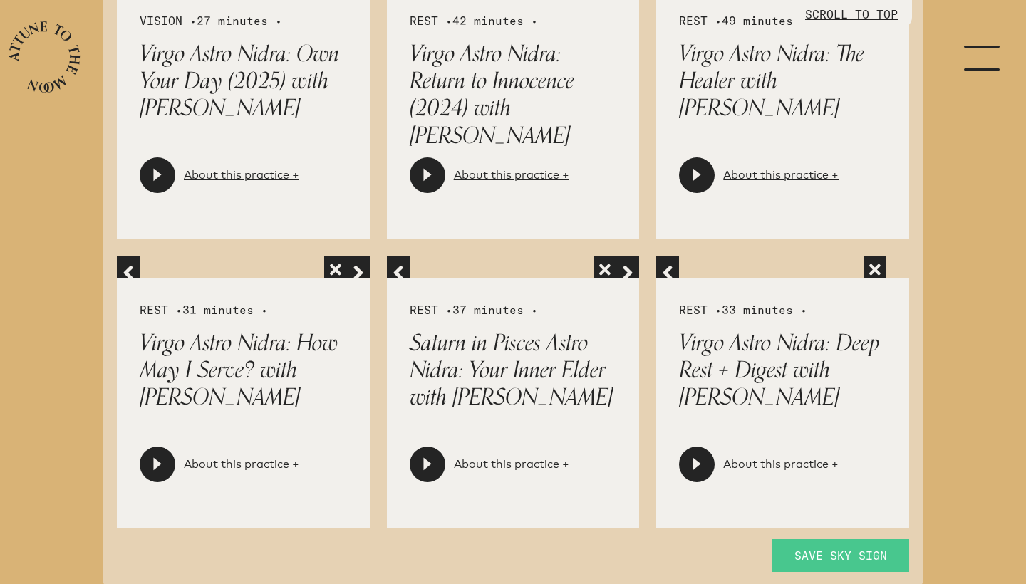
scroll to position [924, 0]
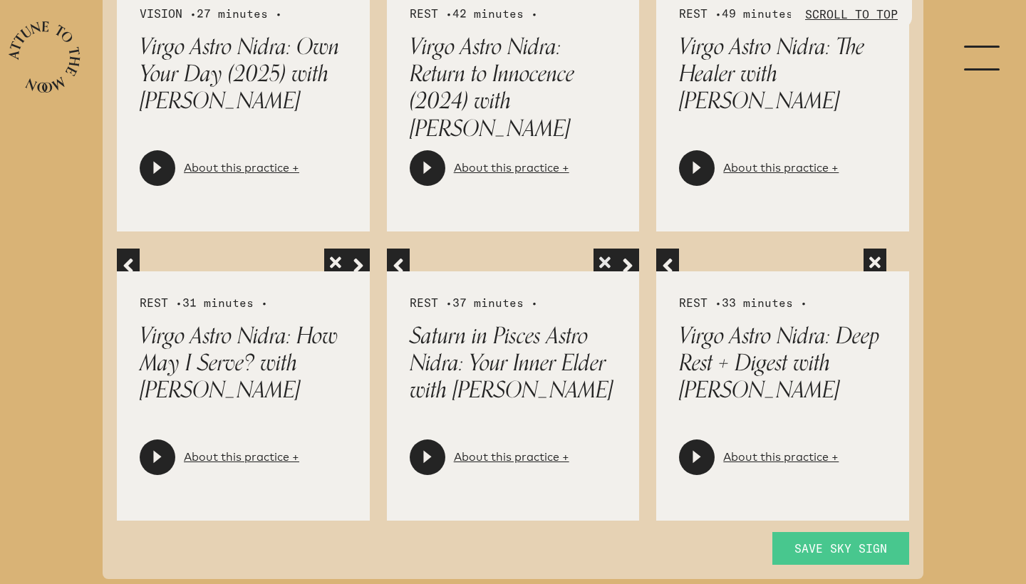
click at [601, 263] on span "button" at bounding box center [604, 259] width 11 height 11
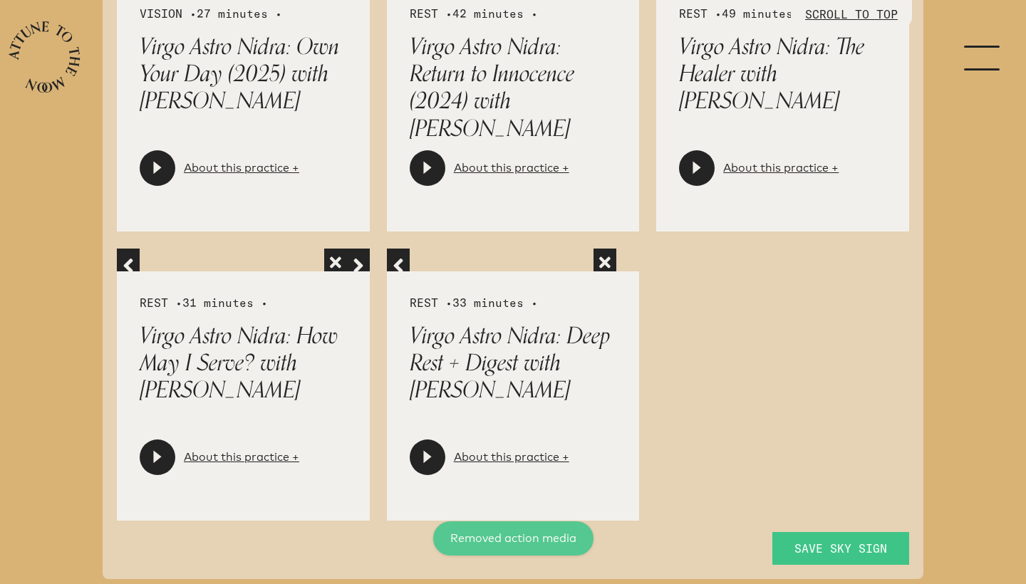
click at [820, 549] on span "Save Sky Sign" at bounding box center [840, 548] width 93 height 17
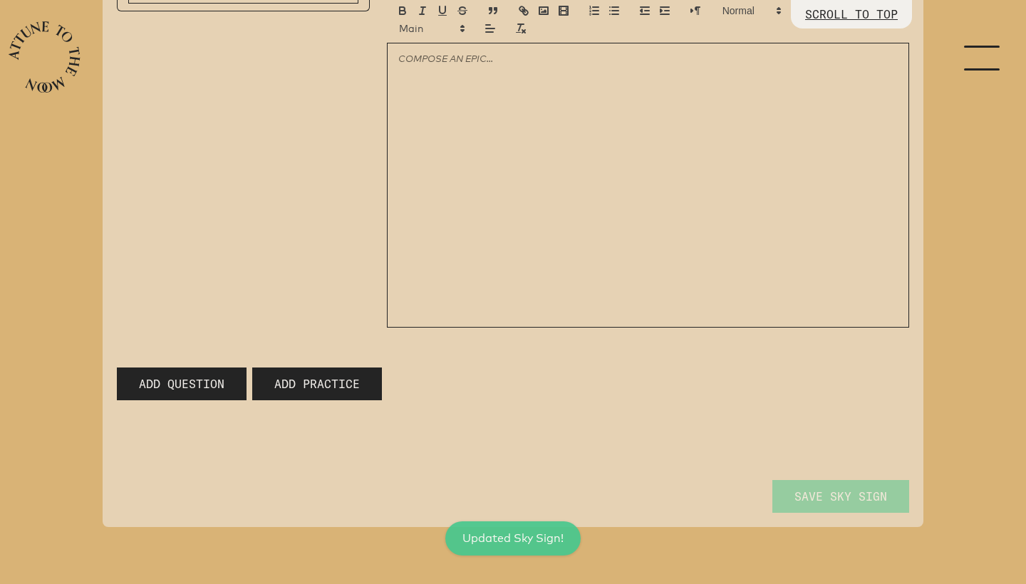
scroll to position [373, 0]
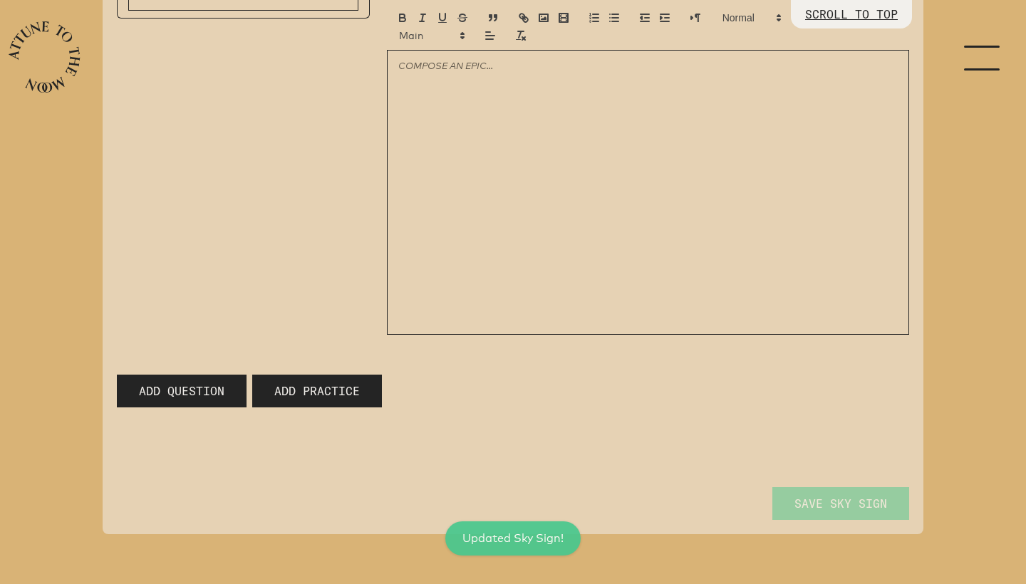
type input "Moon in [GEOGRAPHIC_DATA]"
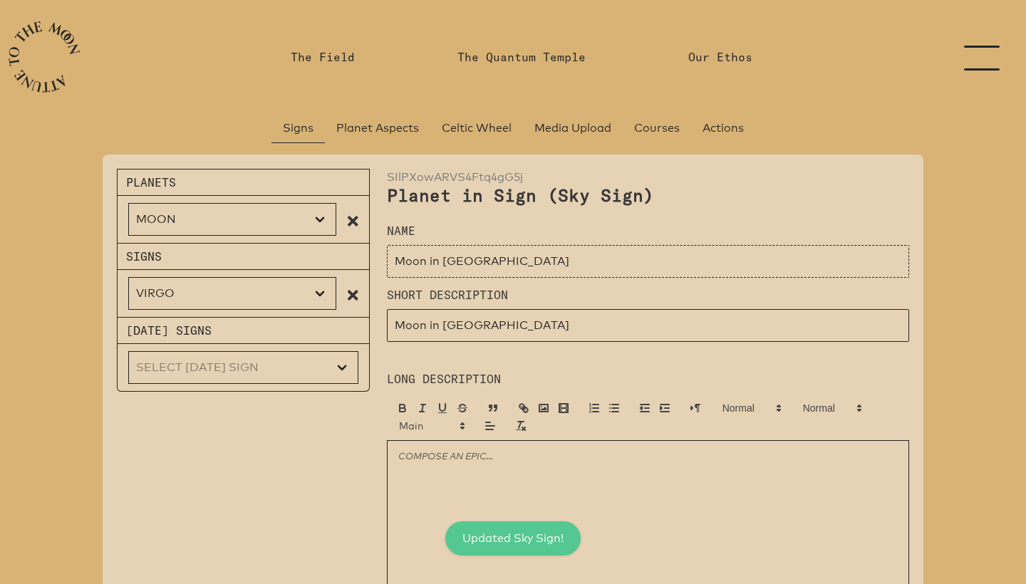
scroll to position [0, 0]
select select "Sun"
type input "Sun in [GEOGRAPHIC_DATA]"
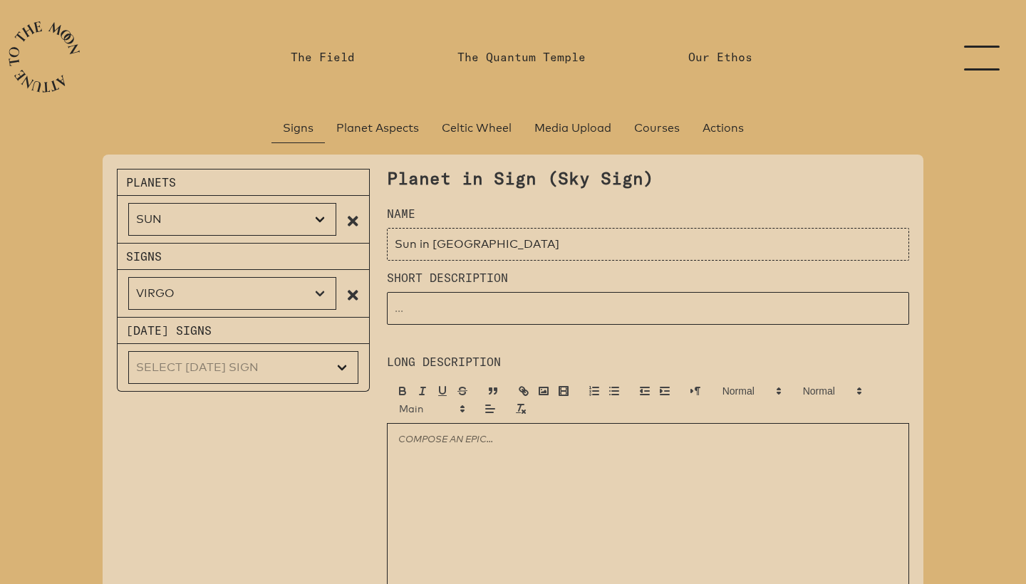
type input "transform ROUTINES into RITUALS. Find the MAGIC in the MUNDANE. Focus on HEALIN…"
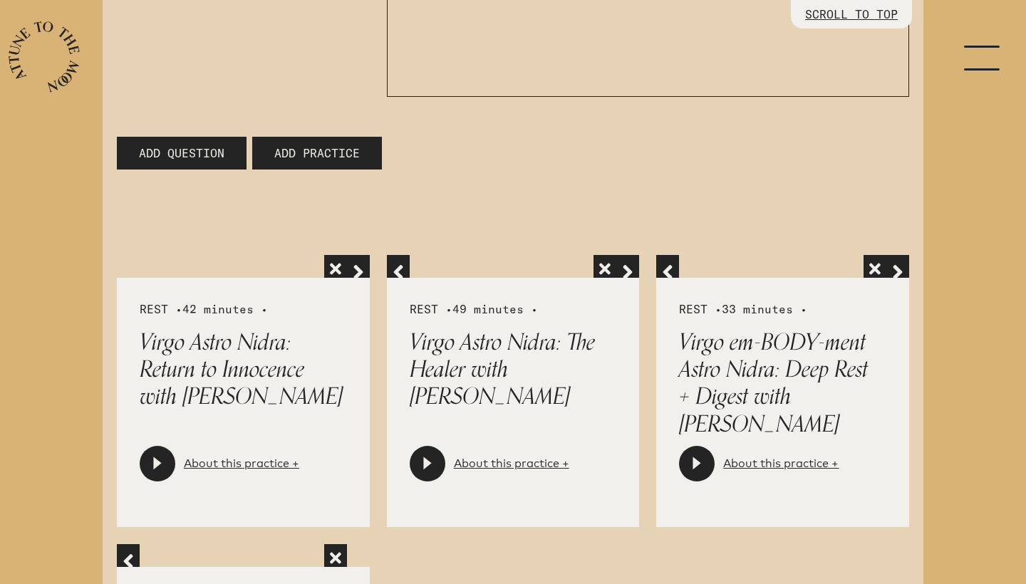
scroll to position [649, 0]
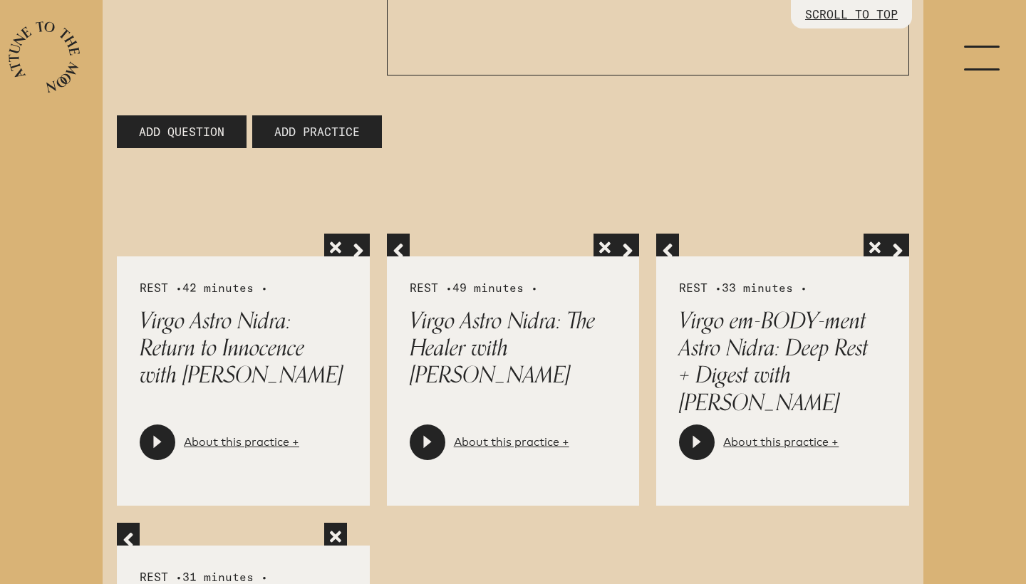
click at [321, 132] on span "Add Practice" at bounding box center [316, 131] width 85 height 17
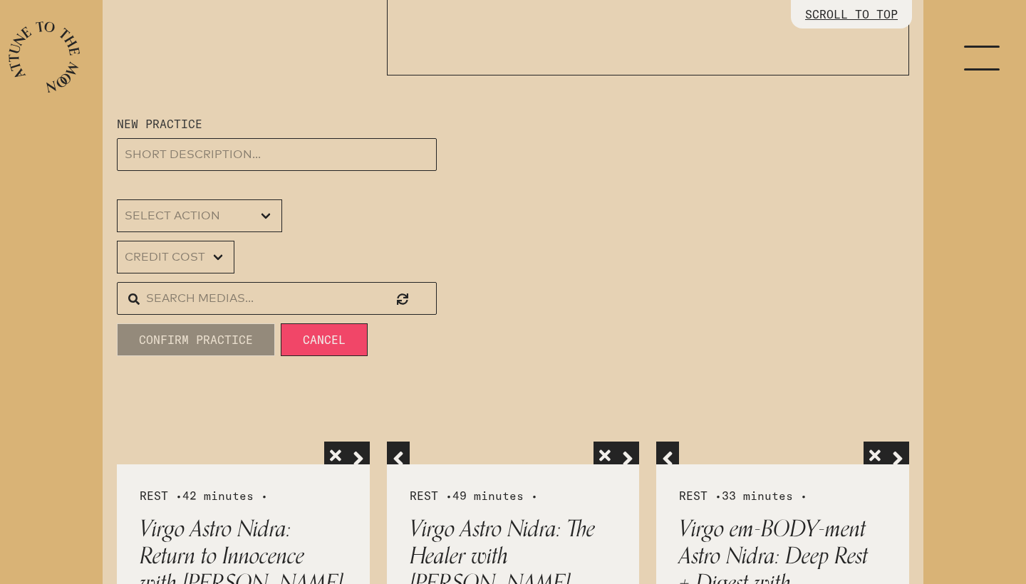
click at [228, 296] on input "text" at bounding box center [277, 298] width 320 height 33
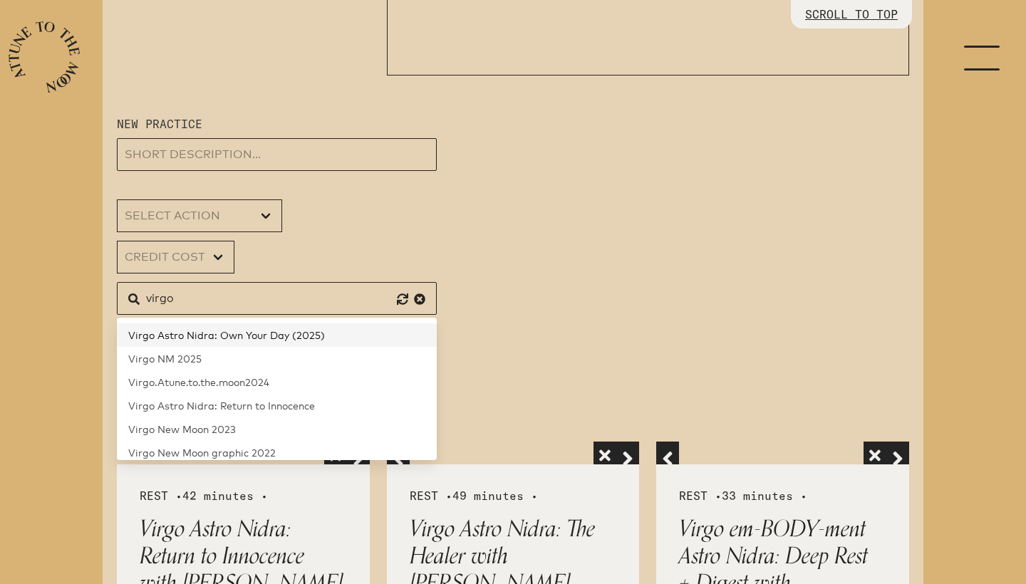
click at [189, 334] on span "Virgo Astro Nidra: Own Your Day (2025)" at bounding box center [226, 335] width 197 height 12
type input "Virgo Astro Nidra: Own Your Day (2025)"
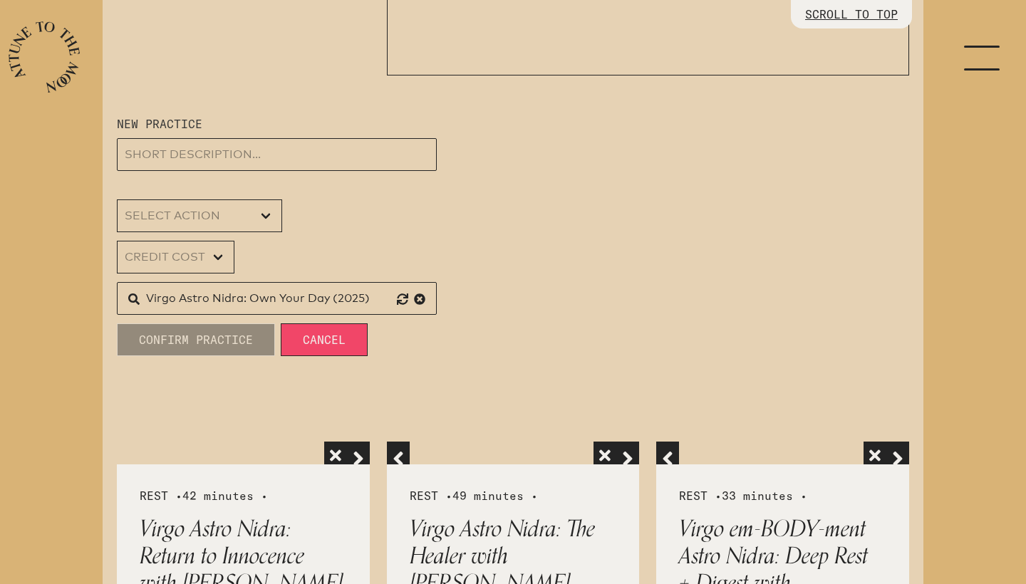
click at [215, 290] on input "Virgo Astro Nidra: Own Your Day (2025)" at bounding box center [277, 298] width 320 height 33
click at [189, 153] on input "text" at bounding box center [277, 154] width 320 height 33
paste input "Virgo Astro Nidra: Own Your Day (2025)"
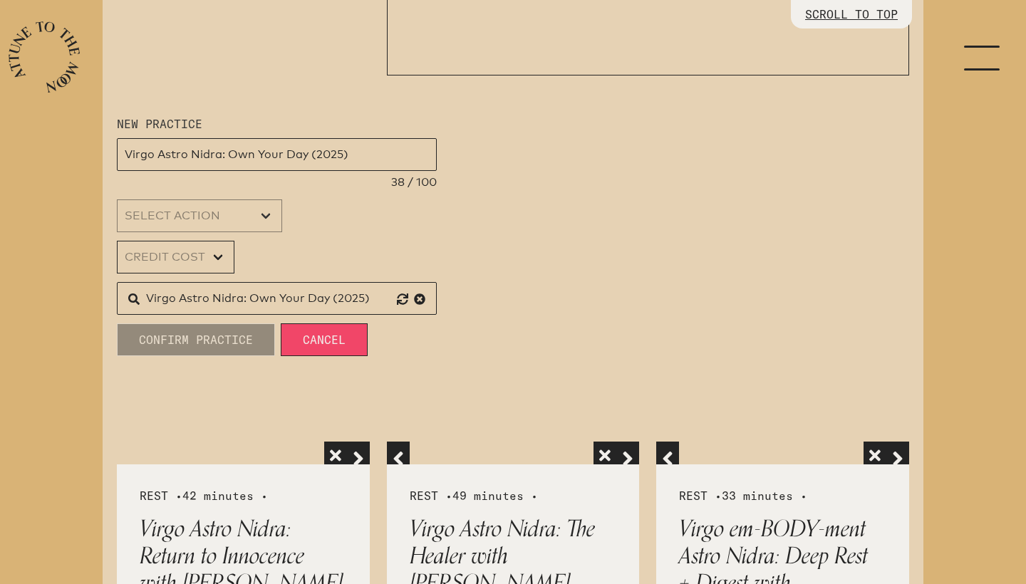
type input "Virgo Astro Nidra: Own Your Day (2025)"
select select "[object Object]"
select select "0"
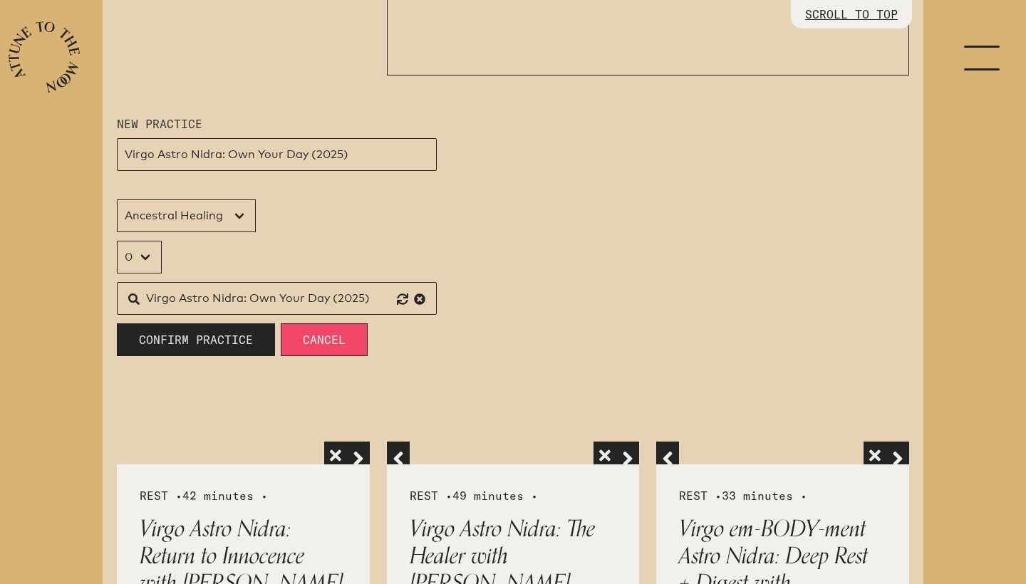
click at [187, 340] on span "Confirm Practice" at bounding box center [196, 339] width 114 height 17
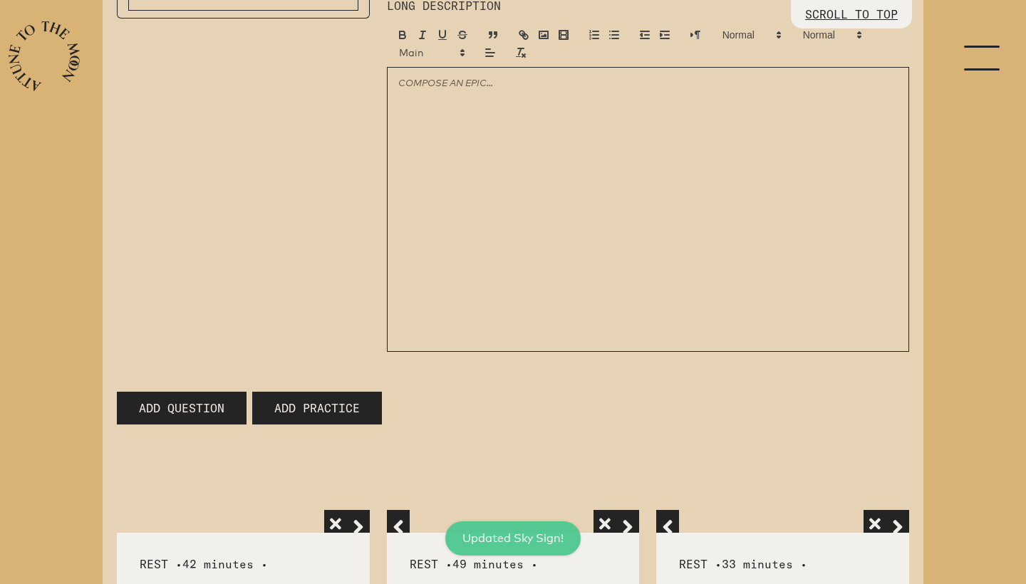
type input "transform ROUTINES into RITUALS. Find the MAGIC in the MUNDANE. Focus on HEALIN…"
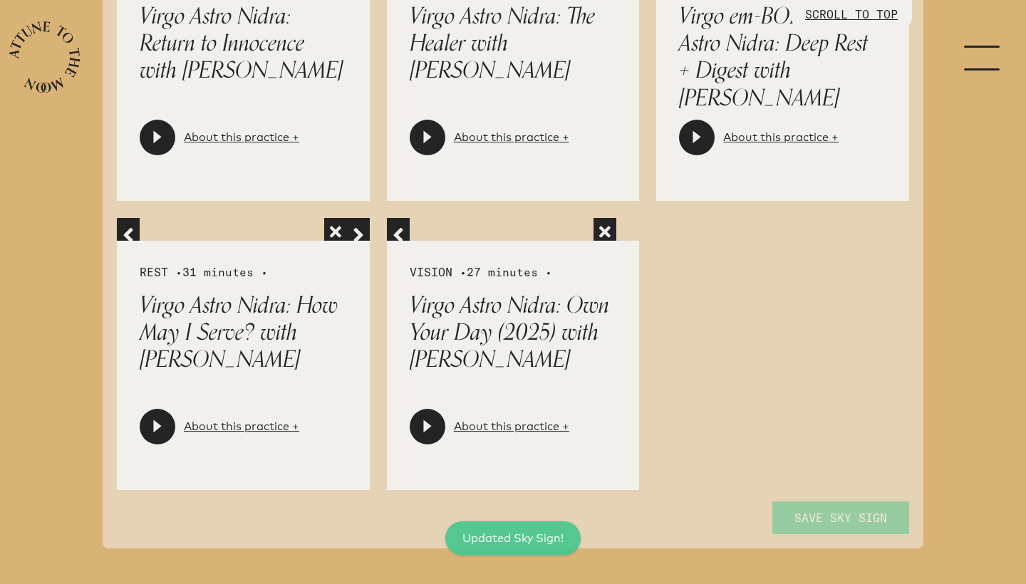
scroll to position [966, 0]
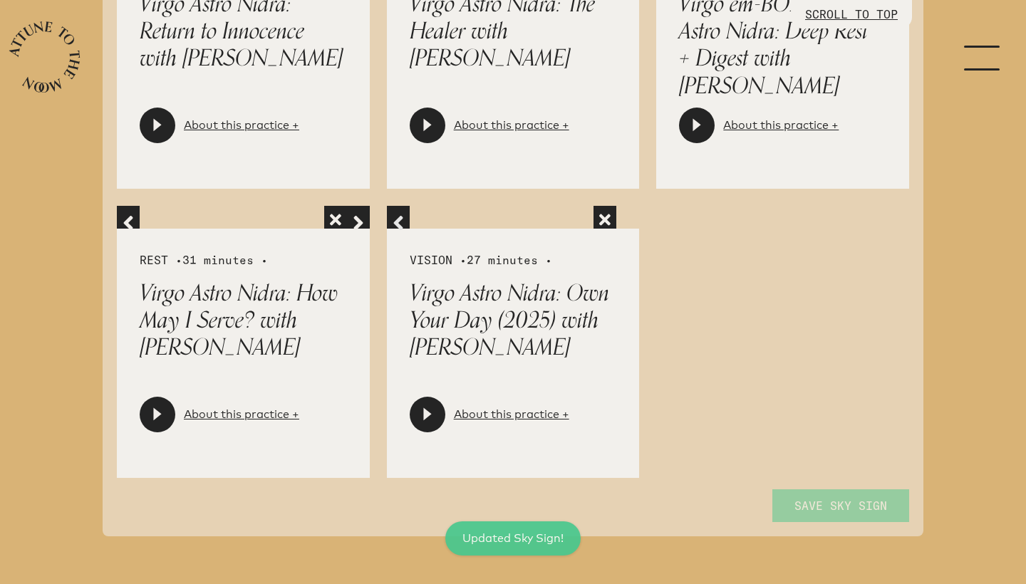
click at [397, 224] on button "button" at bounding box center [398, 217] width 23 height 23
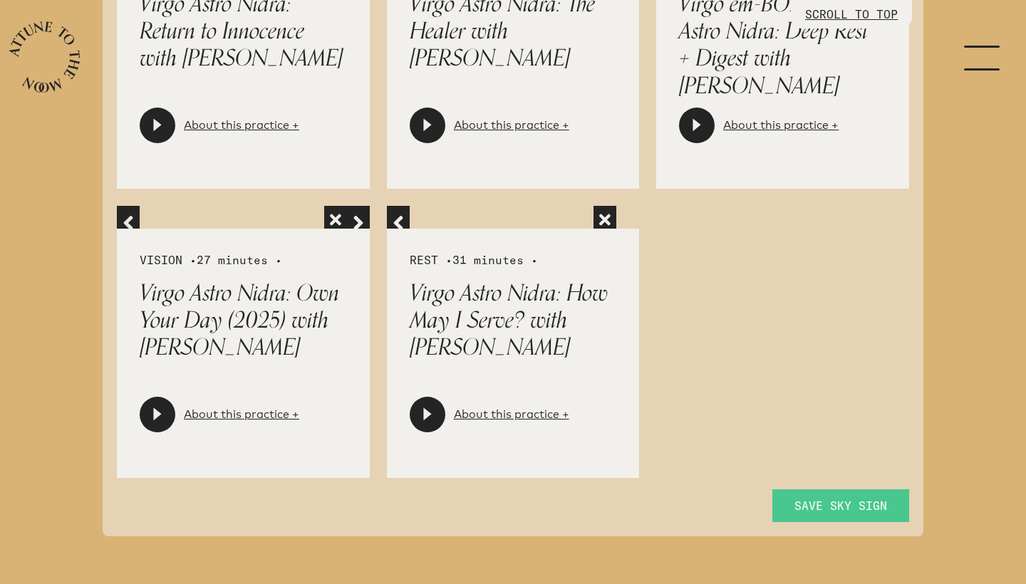
click at [130, 222] on span "button" at bounding box center [127, 217] width 11 height 11
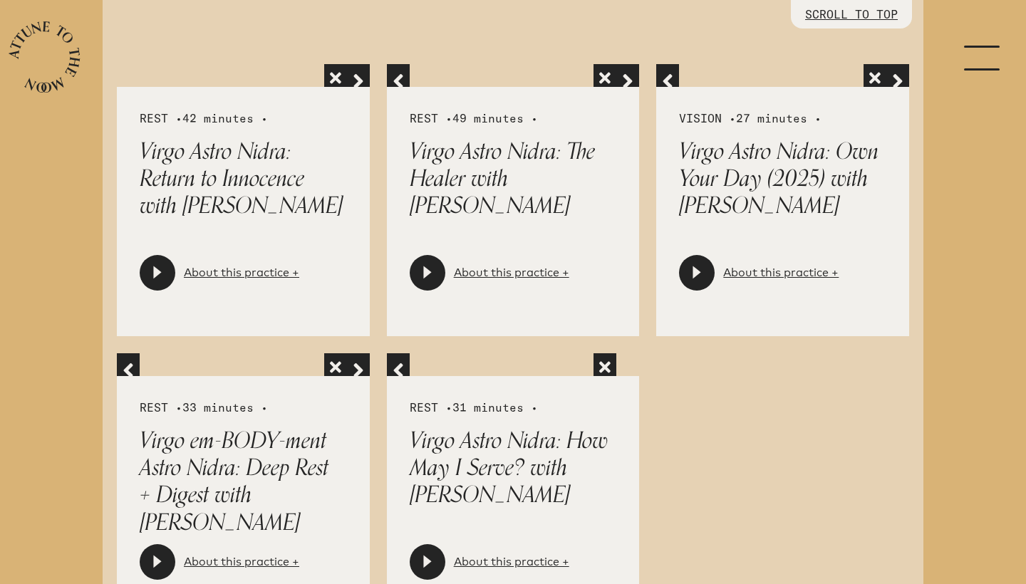
scroll to position [728, 0]
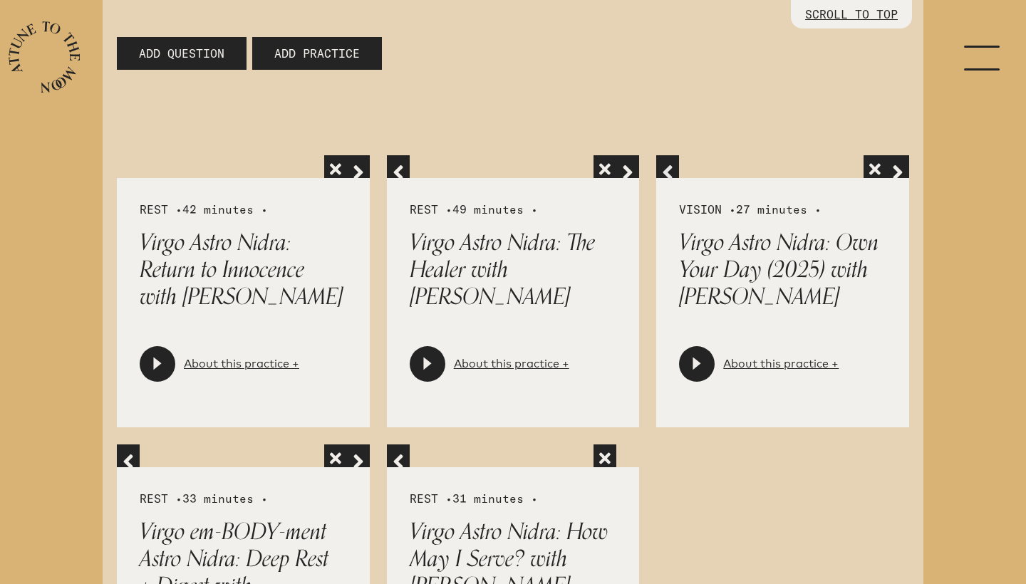
click at [660, 174] on button "button" at bounding box center [667, 166] width 23 height 23
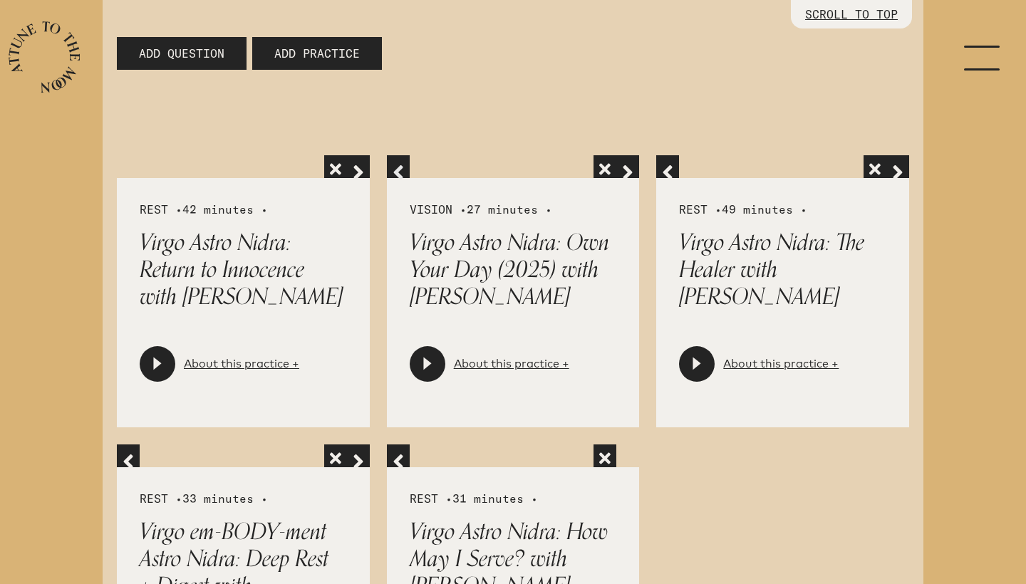
click at [397, 172] on span "button" at bounding box center [397, 166] width 11 height 11
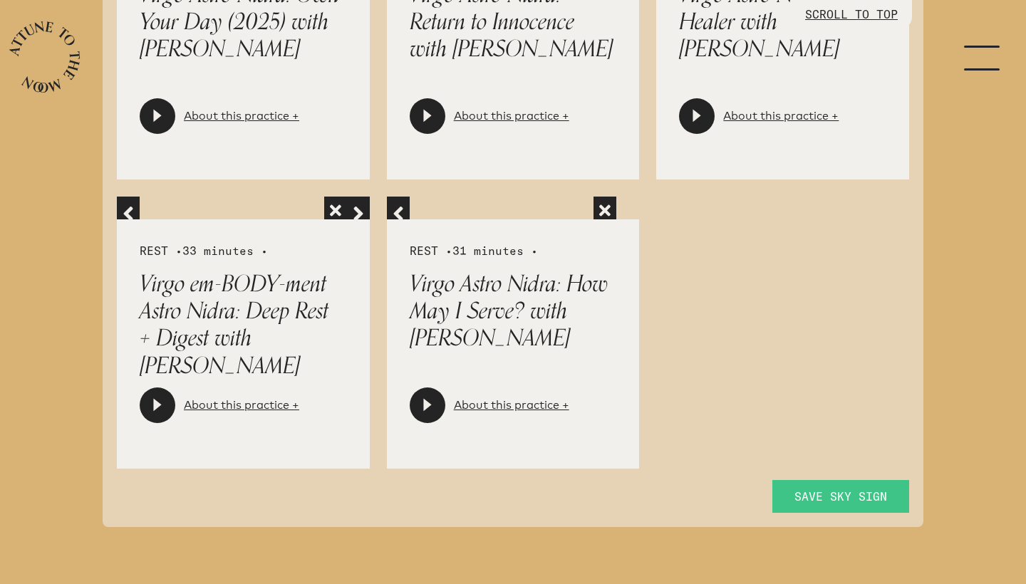
click at [867, 501] on span "Save Sky Sign" at bounding box center [840, 496] width 93 height 17
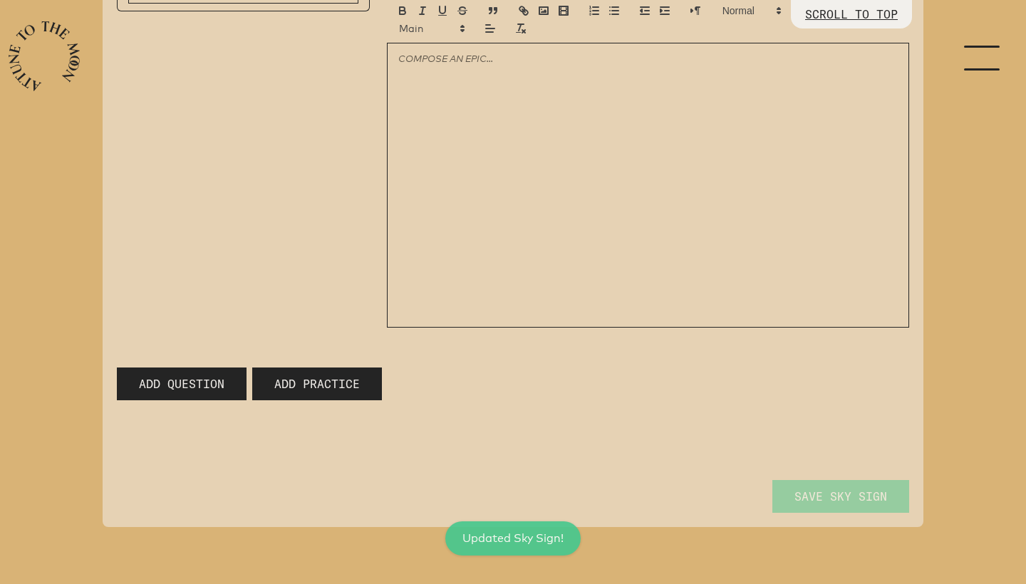
scroll to position [373, 0]
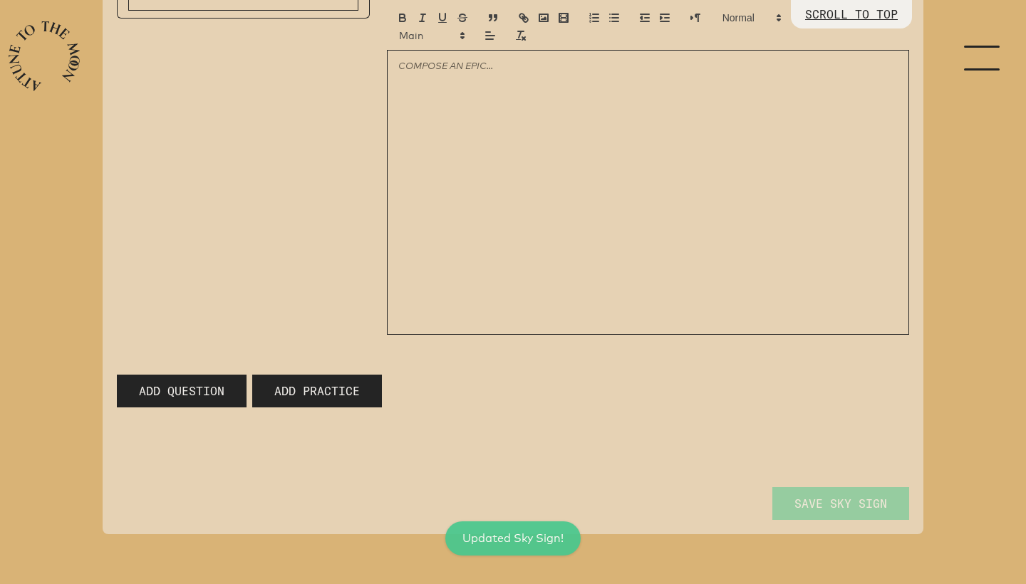
type input "transform ROUTINES into RITUALS. Find the MAGIC in the MUNDANE. Focus on HEALIN…"
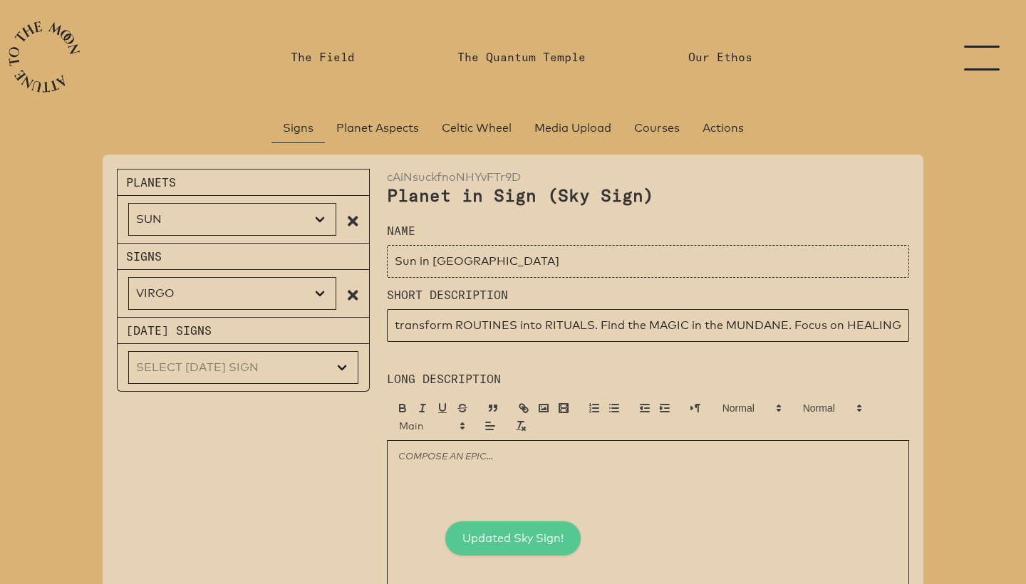
scroll to position [0, 0]
click at [355, 56] on link "The Field" at bounding box center [322, 57] width 81 height 114
click at [337, 59] on link "The Field" at bounding box center [323, 56] width 64 height 17
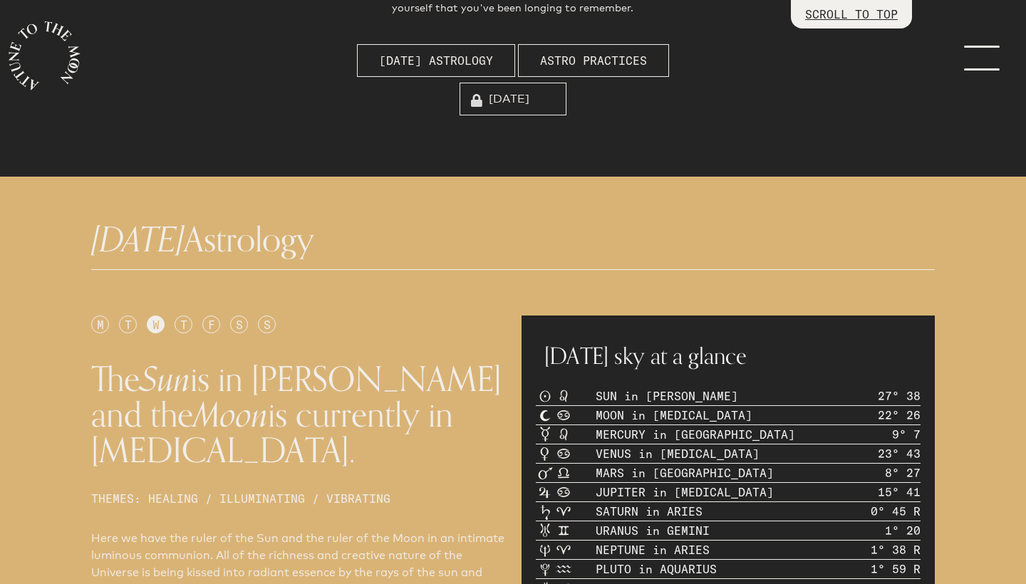
scroll to position [467, 0]
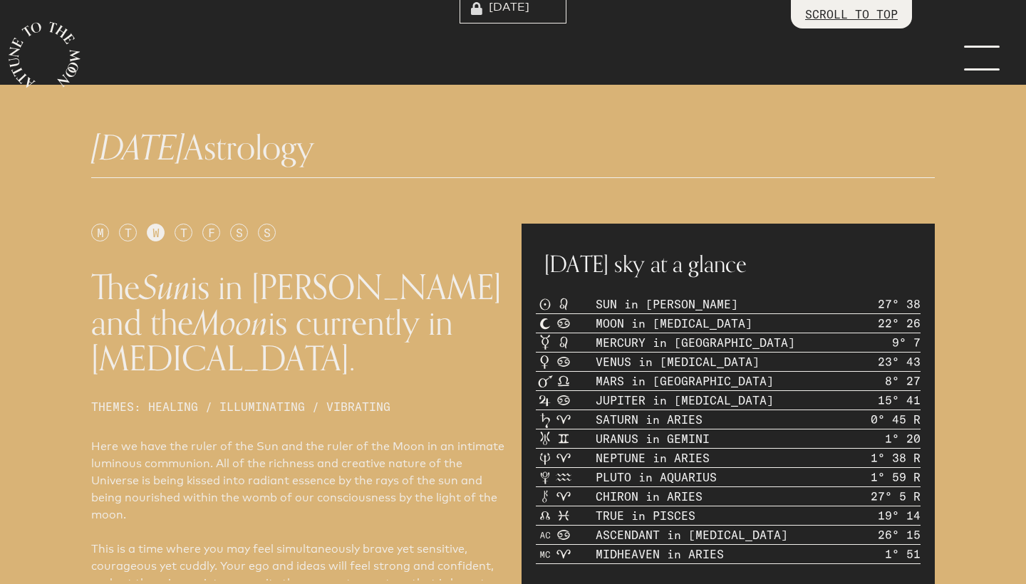
click at [271, 236] on div "S" at bounding box center [267, 233] width 18 height 18
type input "[DATE]"
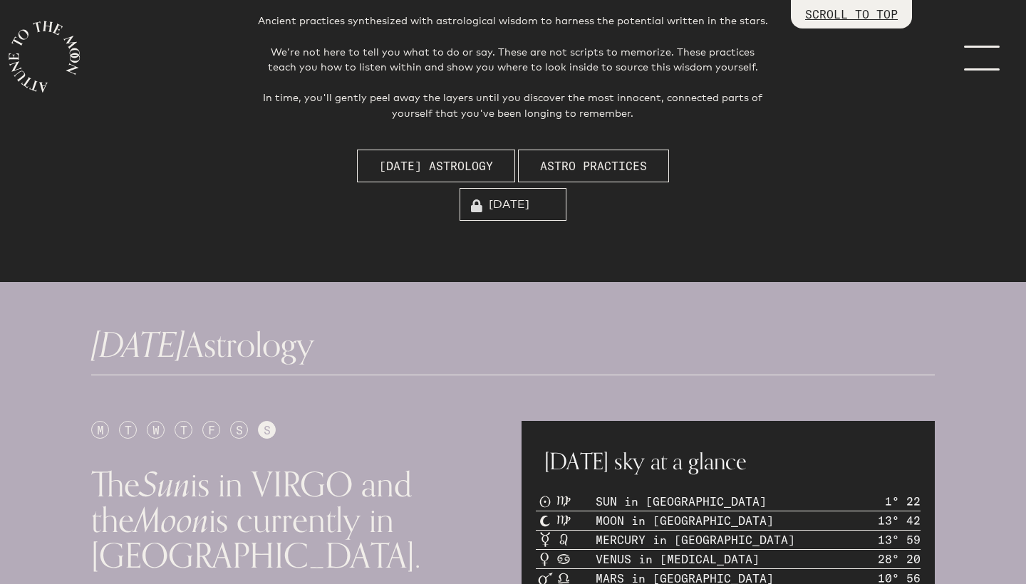
scroll to position [269, 0]
